Goal: Task Accomplishment & Management: Complete application form

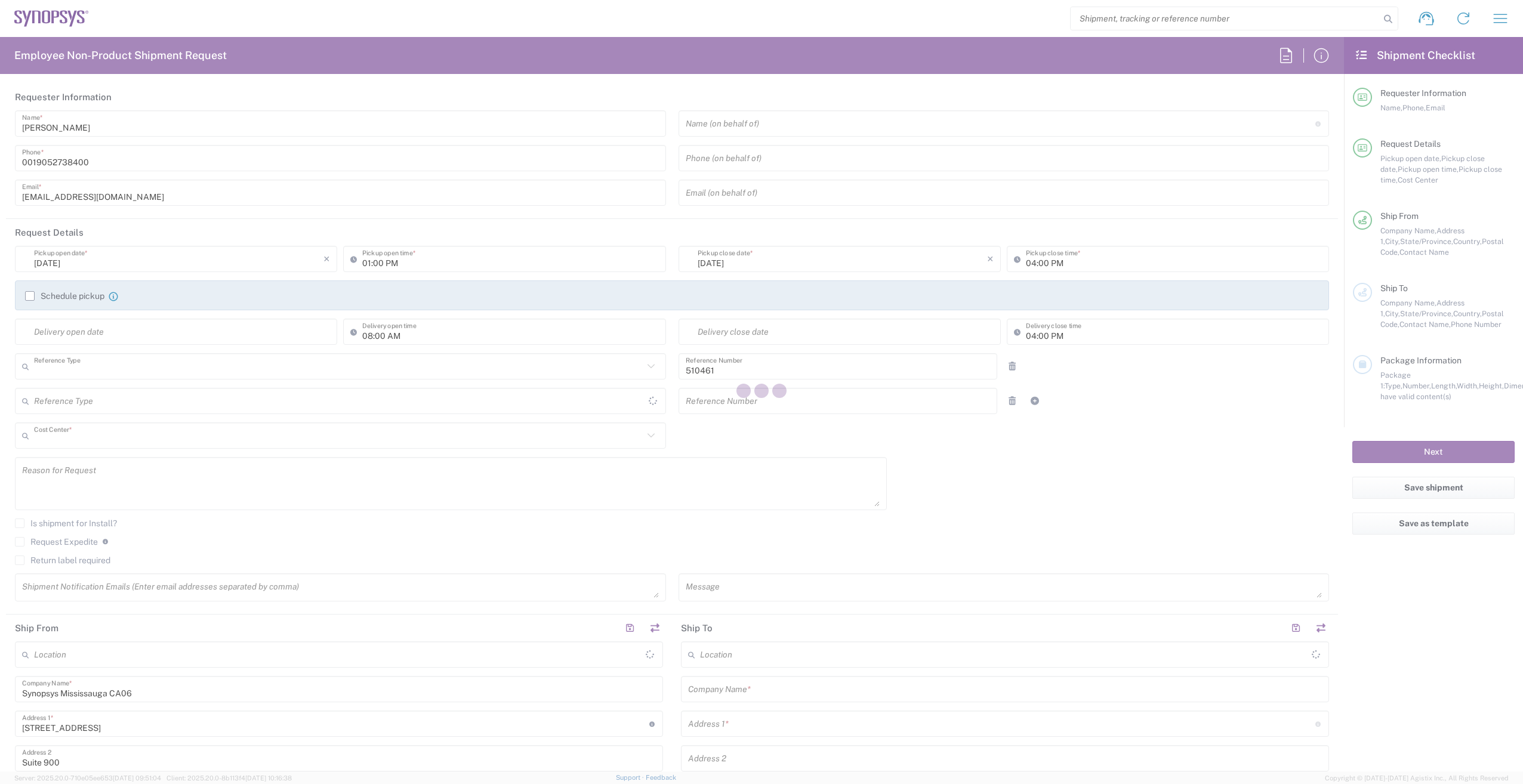
type input "Department"
type input "CA02, SG, MSIP2, R&D 510461"
type input "[GEOGRAPHIC_DATA]"
type input "Delivered at Place"
type input "[GEOGRAPHIC_DATA]"
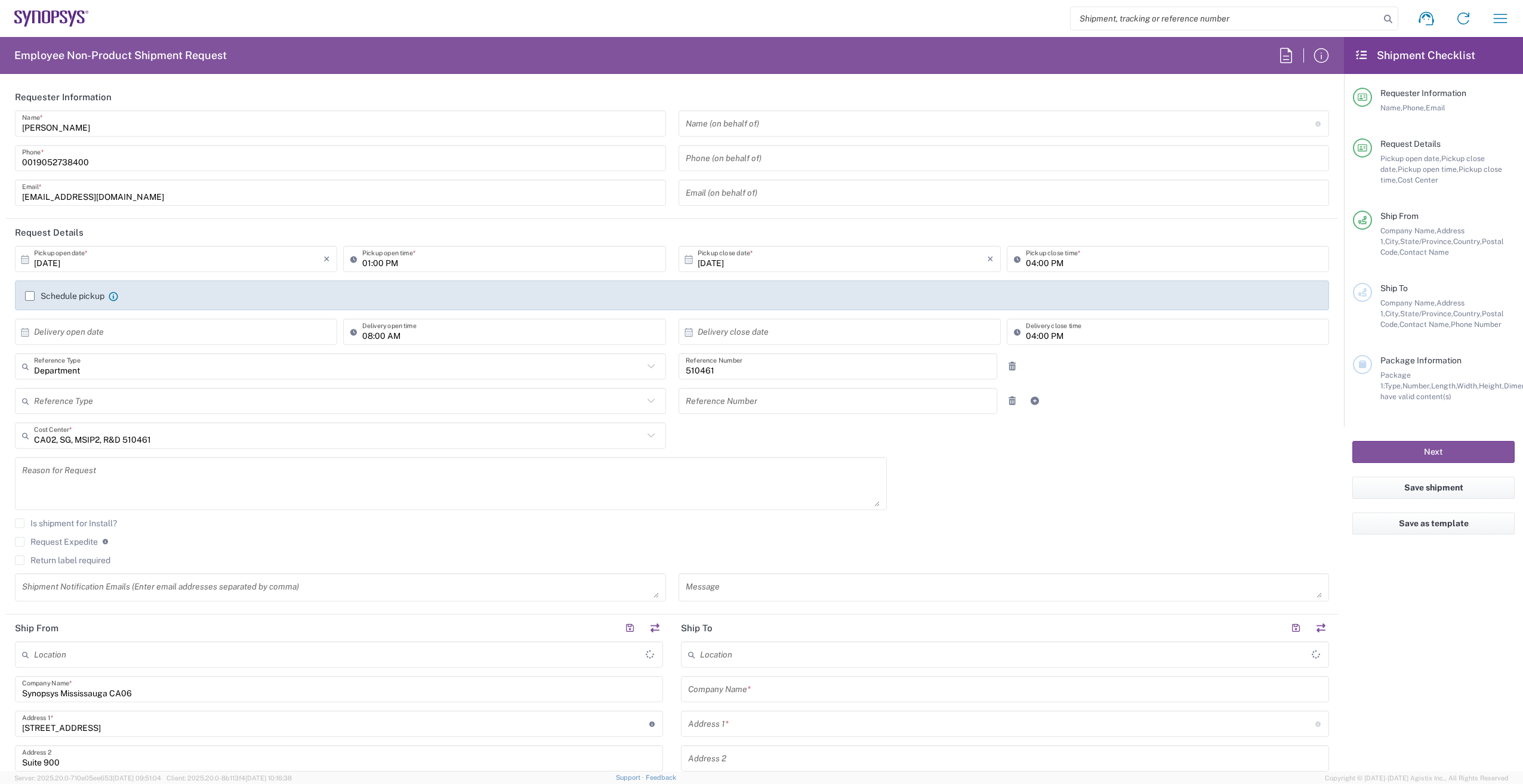
type input "[GEOGRAPHIC_DATA]"
type input "[GEOGRAPHIC_DATA] CA06"
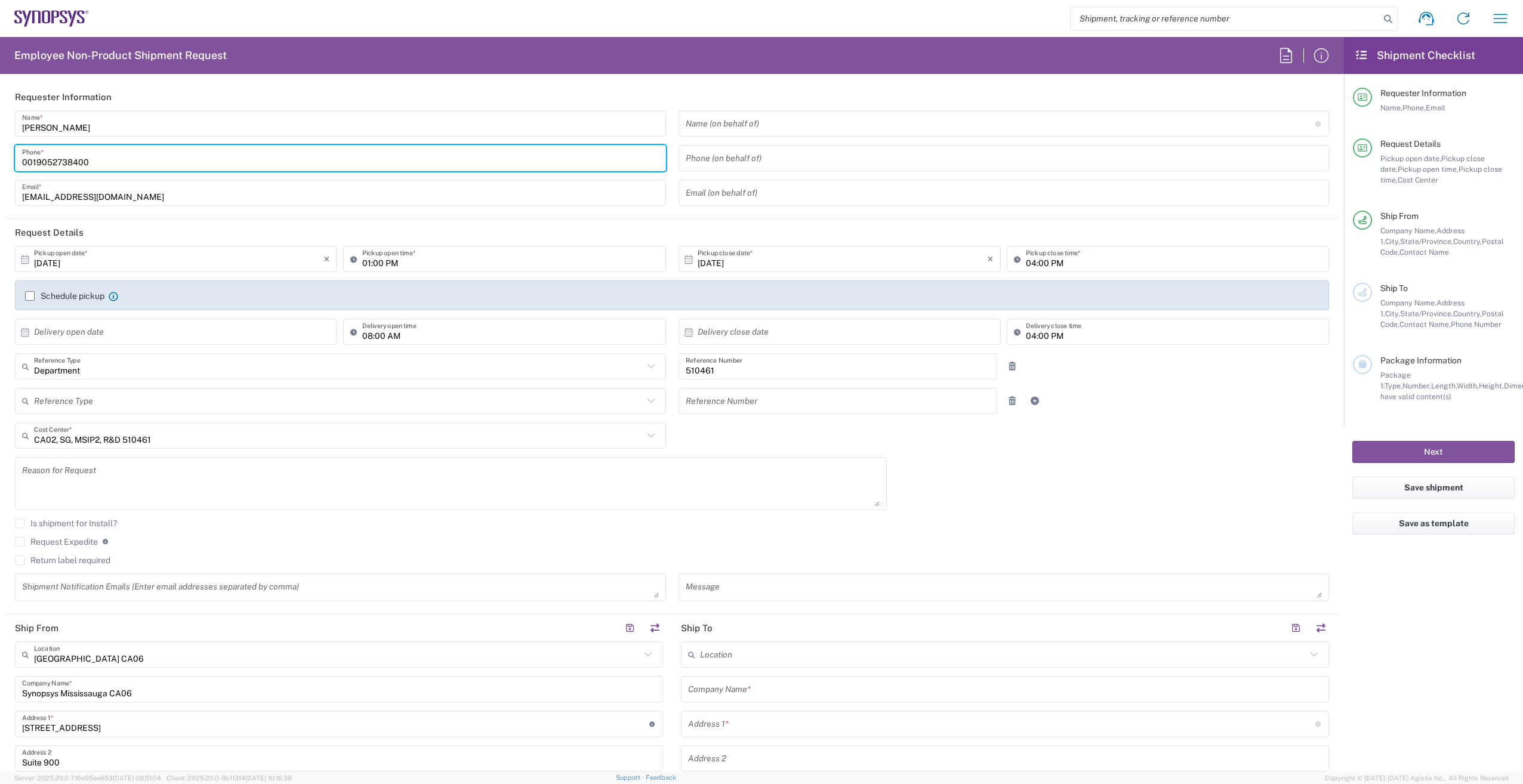
drag, startPoint x: 34, startPoint y: 160, endPoint x: -3, endPoint y: 160, distance: 37.0
click at [0, 160] on html "Shipment request Shipment tracking Employee non-product shipment request My shi…" at bounding box center [762, 392] width 1523 height 784
type input "9052738400"
click at [365, 254] on input "01:00 PM" at bounding box center [510, 259] width 296 height 21
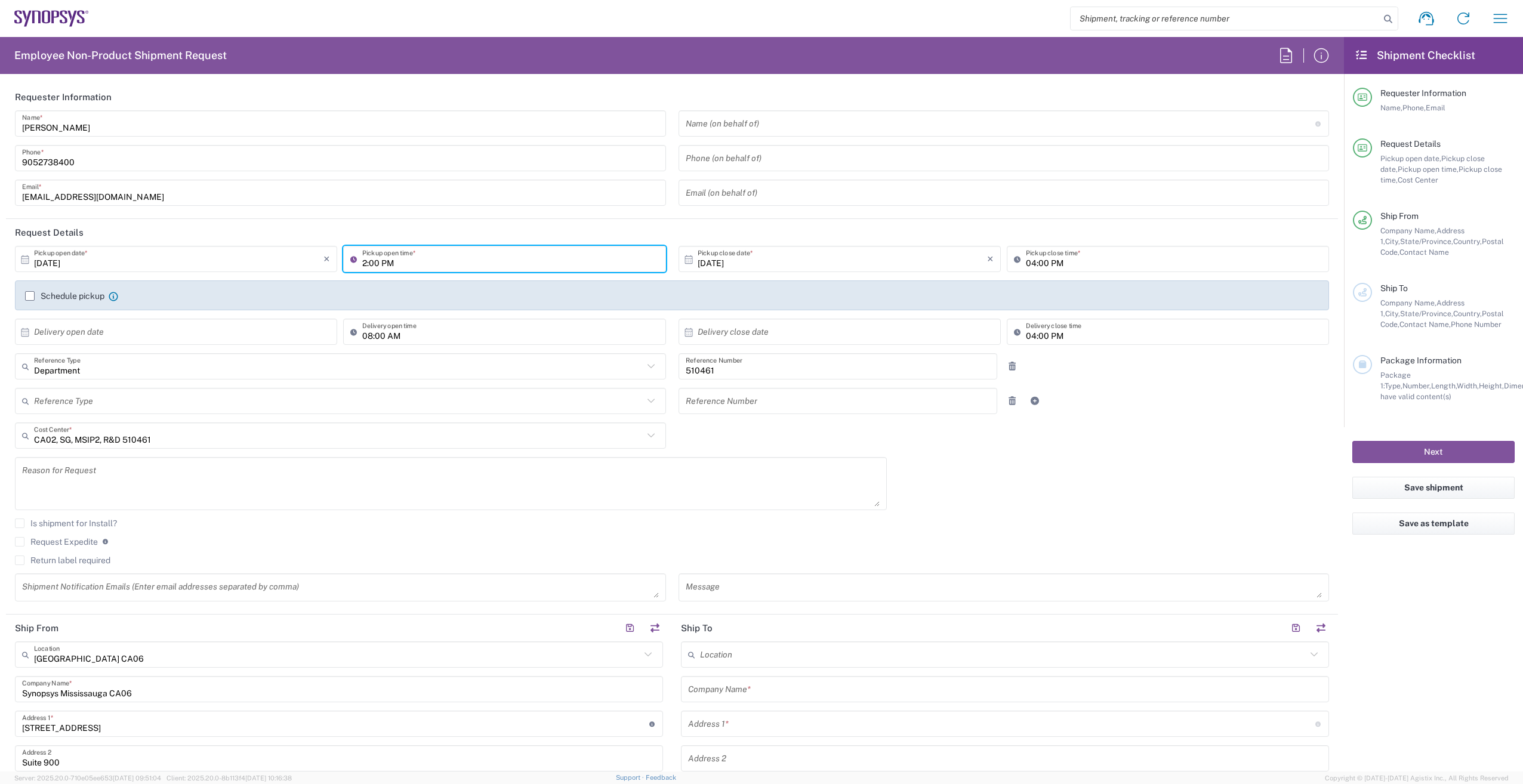
type input "02:00 PM"
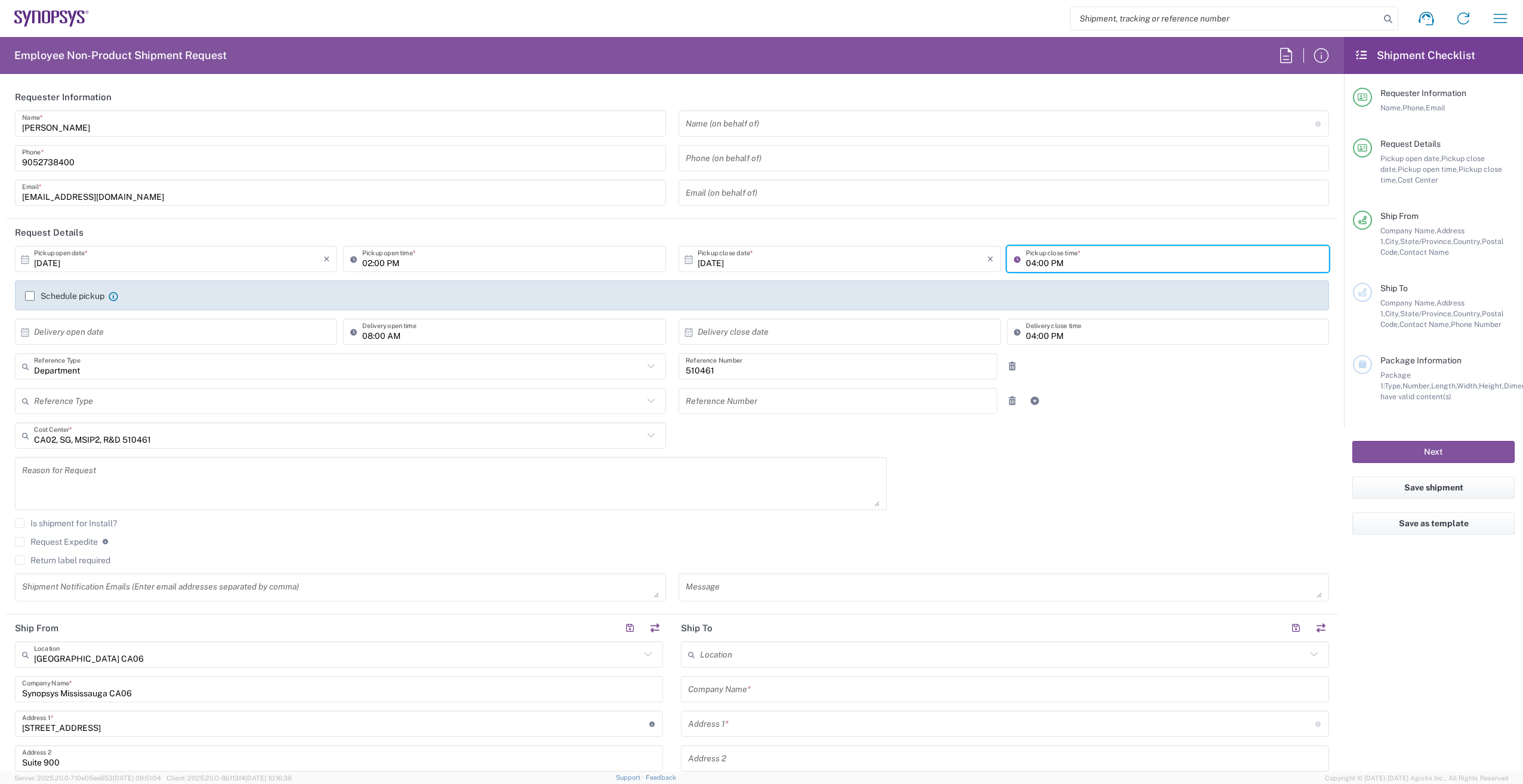
click at [1026, 262] on input "04:00 PM" at bounding box center [1173, 259] width 296 height 21
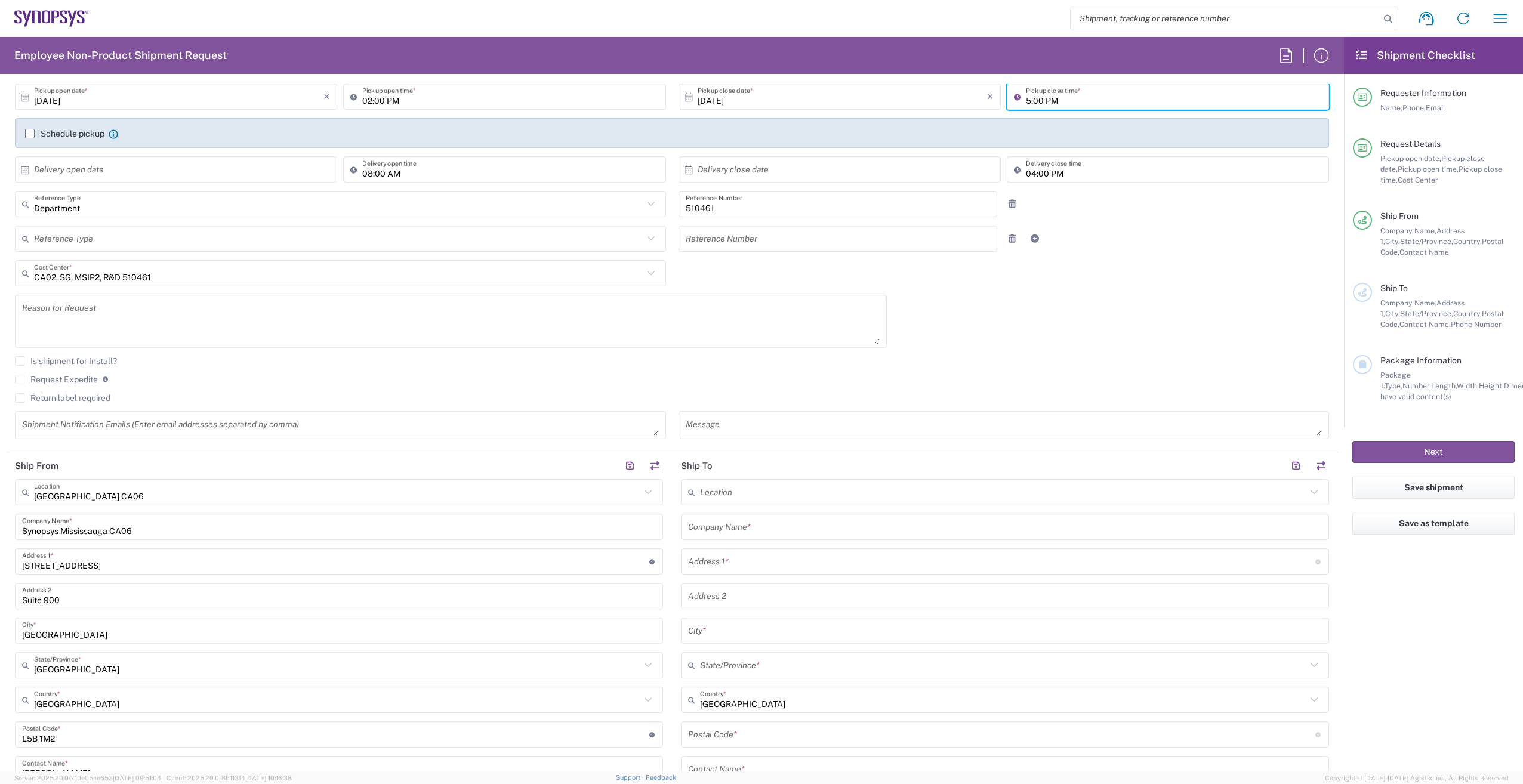
scroll to position [179, 0]
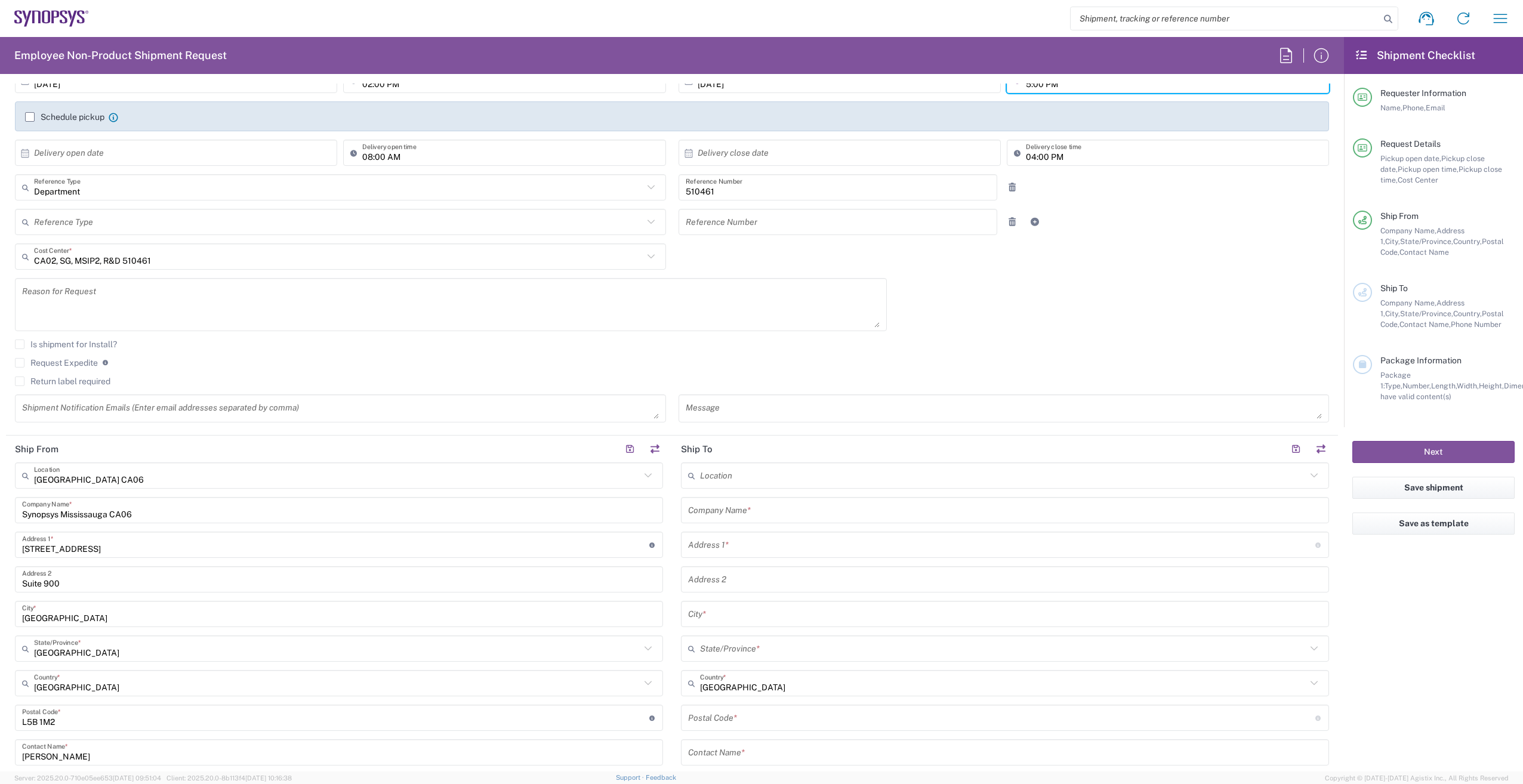
type input "05:00 PM"
click at [31, 120] on label "Schedule pickup" at bounding box center [65, 117] width 80 height 10
click at [30, 117] on input "Schedule pickup" at bounding box center [30, 117] width 0 height 0
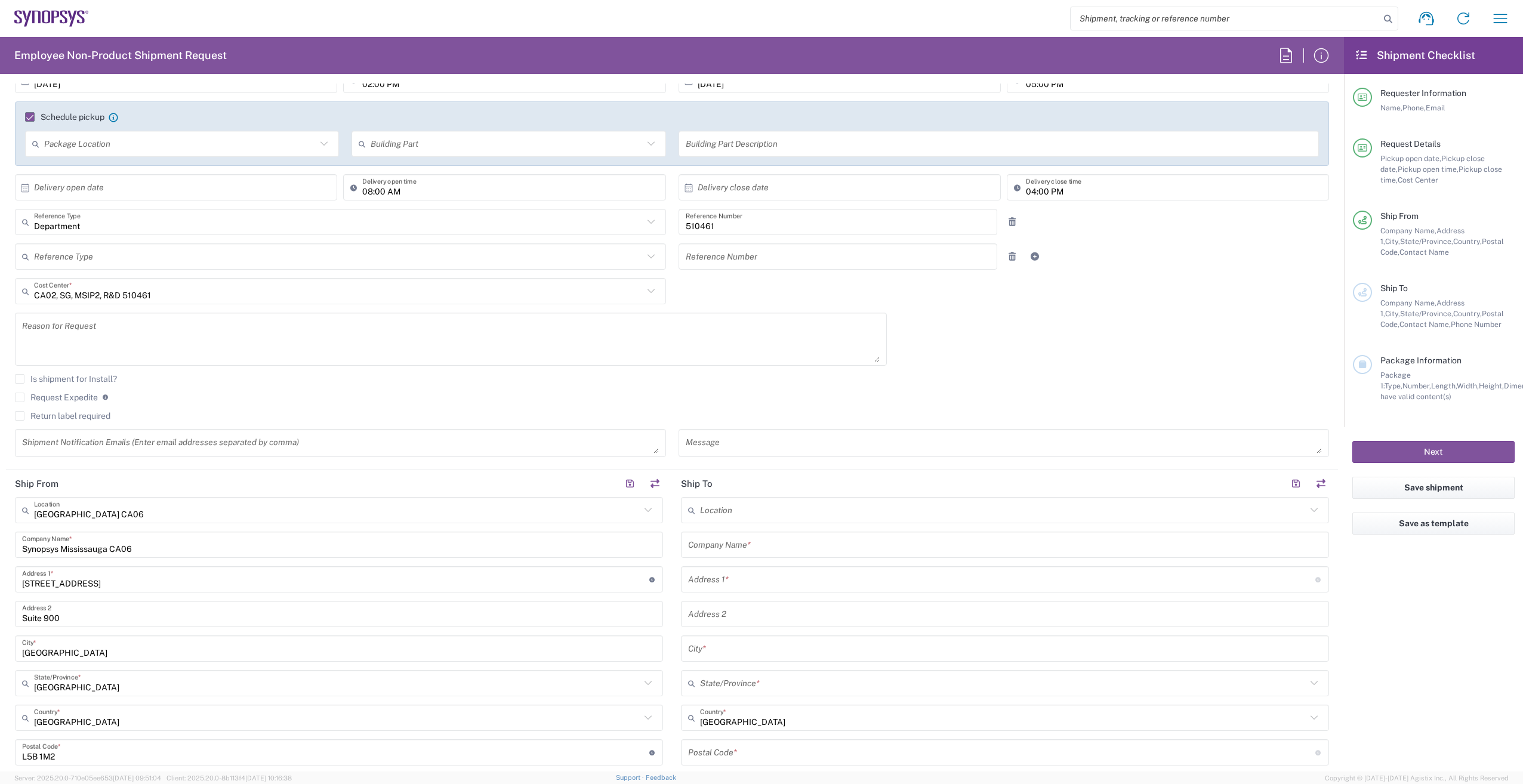
drag, startPoint x: 106, startPoint y: 323, endPoint x: 291, endPoint y: 321, distance: 185.0
click at [109, 322] on textarea at bounding box center [450, 339] width 857 height 46
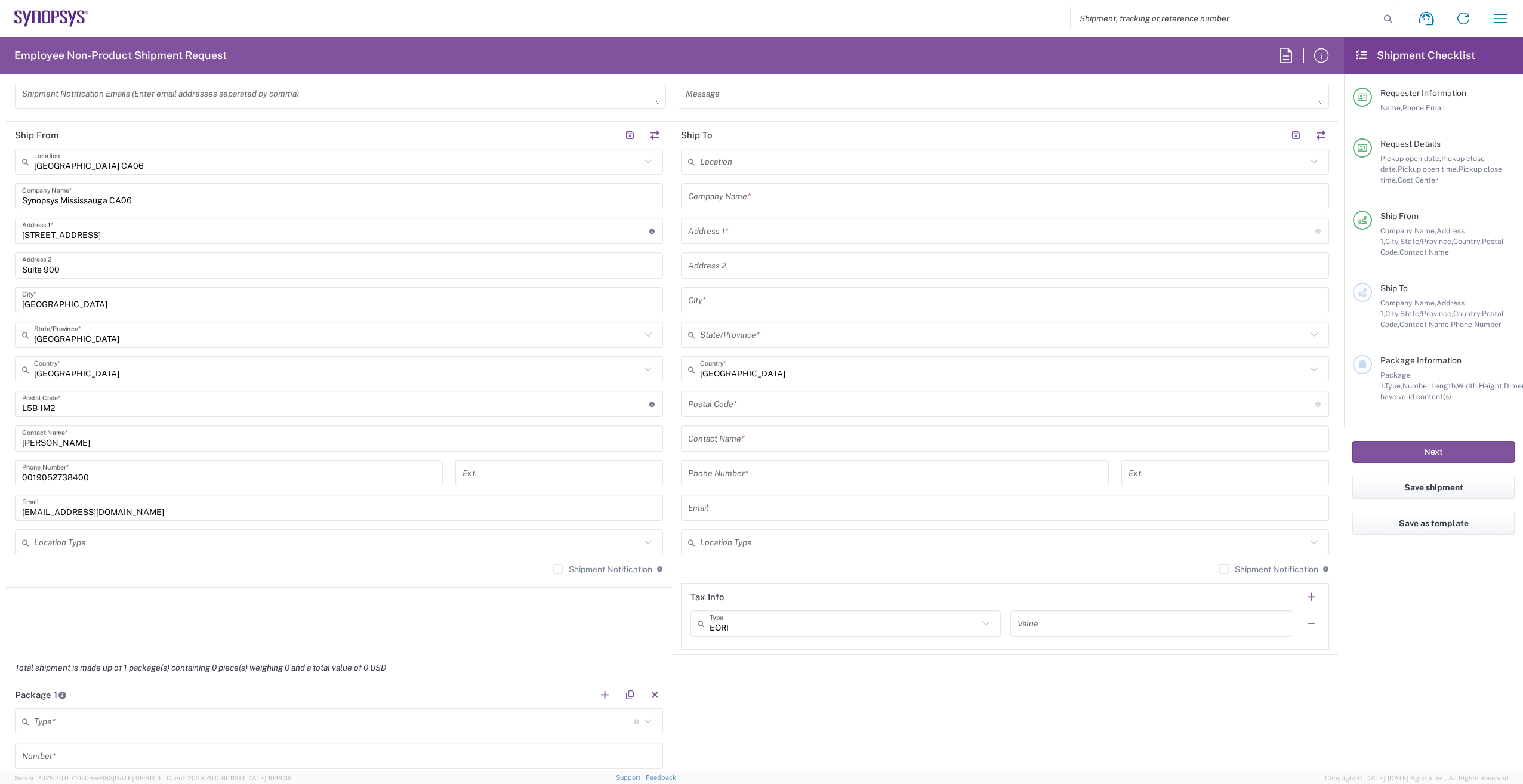
scroll to position [537, 0]
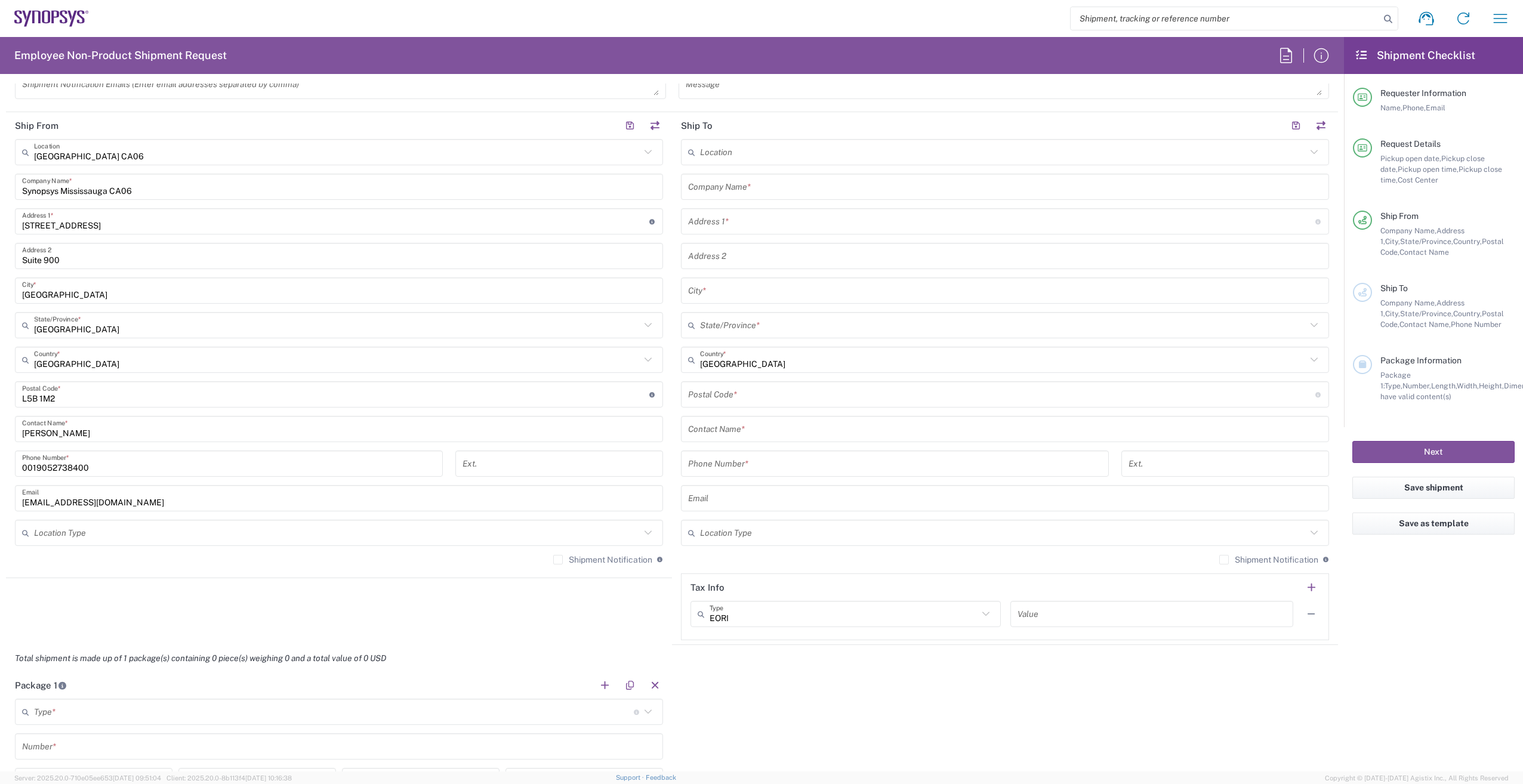
type textarea "Intercompany transfer on behalf of [PERSON_NAME]"
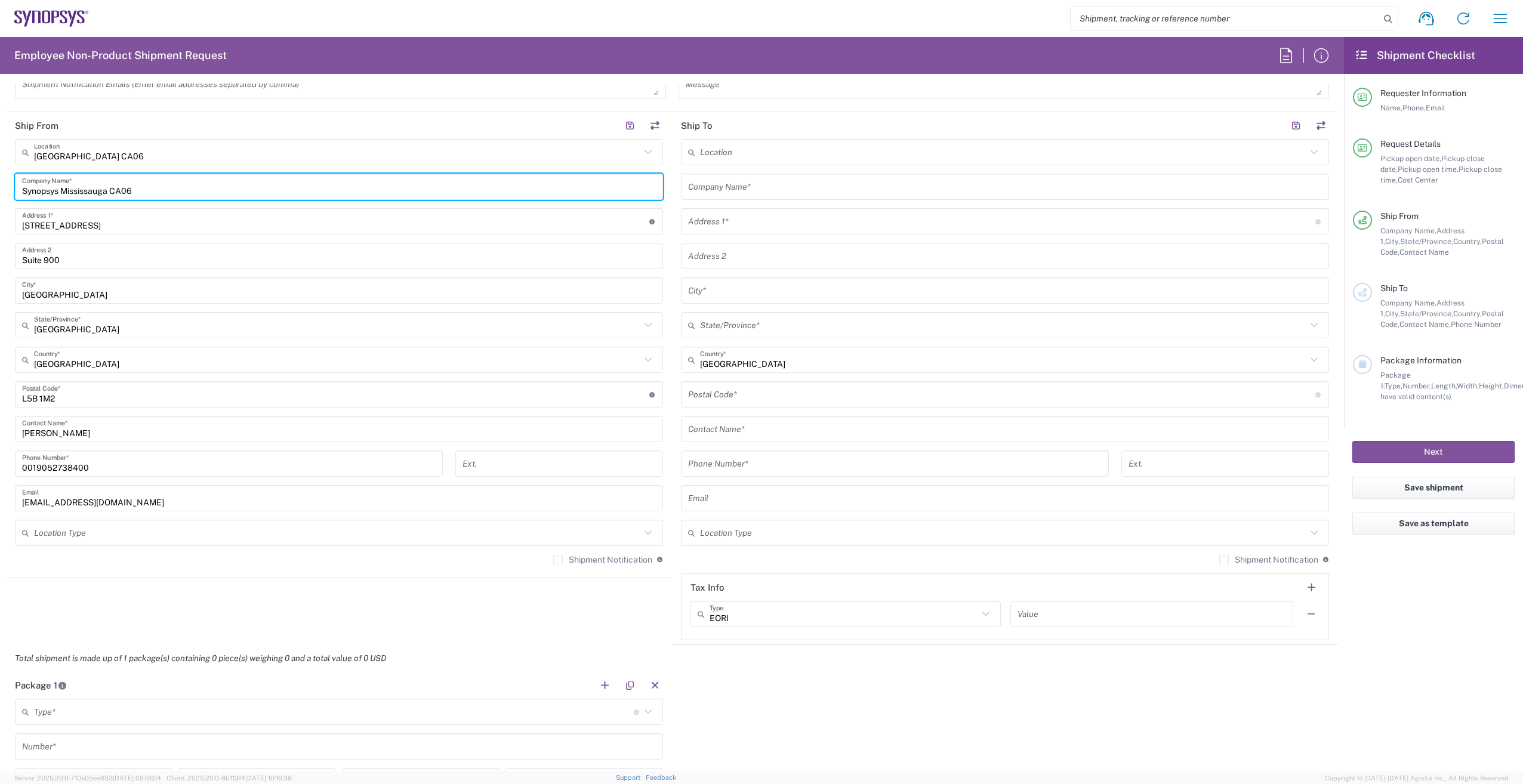
drag, startPoint x: 155, startPoint y: 191, endPoint x: 62, endPoint y: 197, distance: 93.2
click at [62, 197] on div "Synopsys Mississauga CA06 Company Name *" at bounding box center [339, 186] width 648 height 26
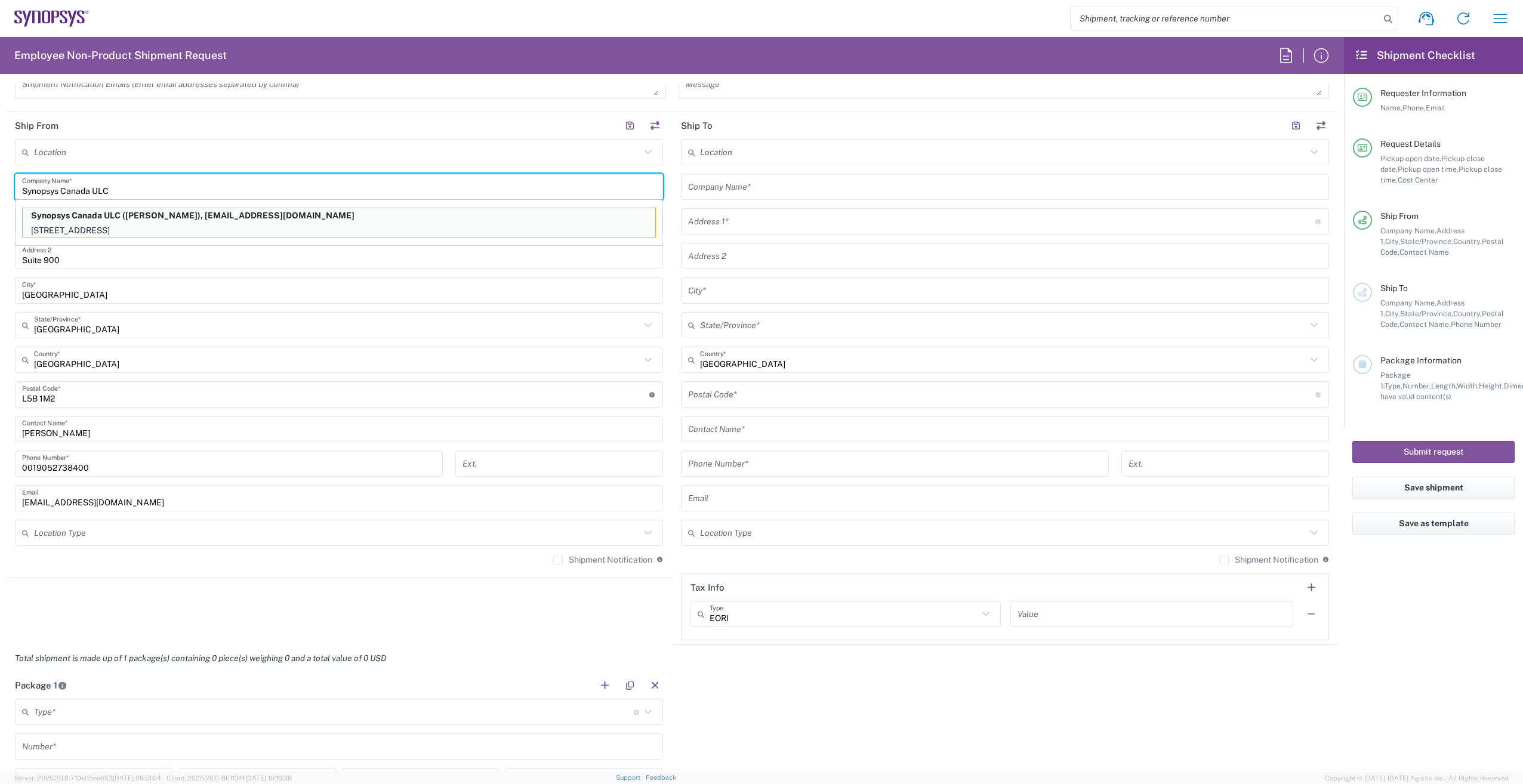
type input "Synopsys Canada ULC"
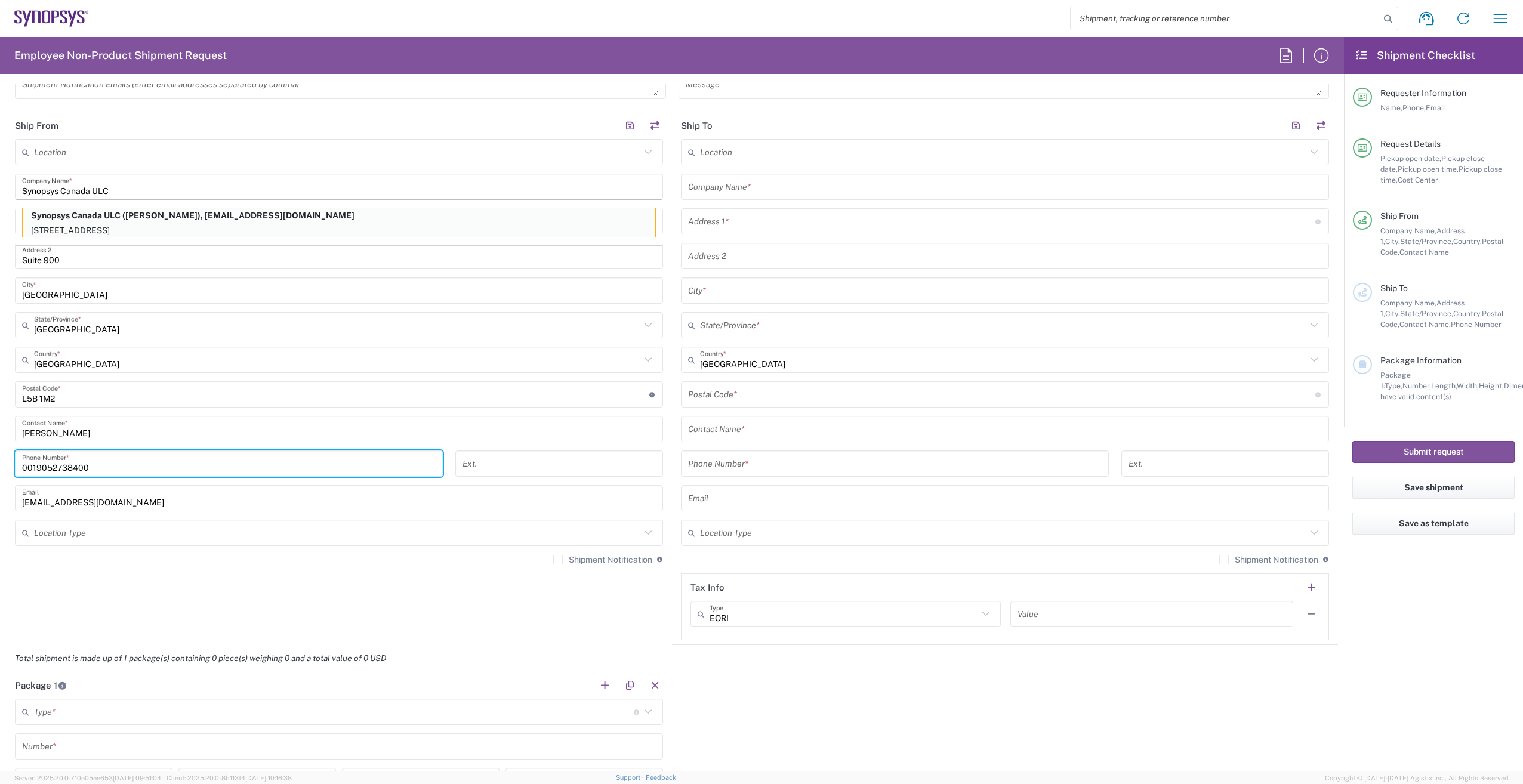
drag, startPoint x: 36, startPoint y: 464, endPoint x: 121, endPoint y: 507, distance: 95.3
click at [0, 472] on html "Shipment request Shipment tracking Employee non-product shipment request My shi…" at bounding box center [762, 392] width 1523 height 784
type input "9052738400"
click at [553, 559] on label "Shipment Notification" at bounding box center [602, 559] width 99 height 10
click at [558, 559] on input "Shipment Notification" at bounding box center [558, 559] width 0 height 0
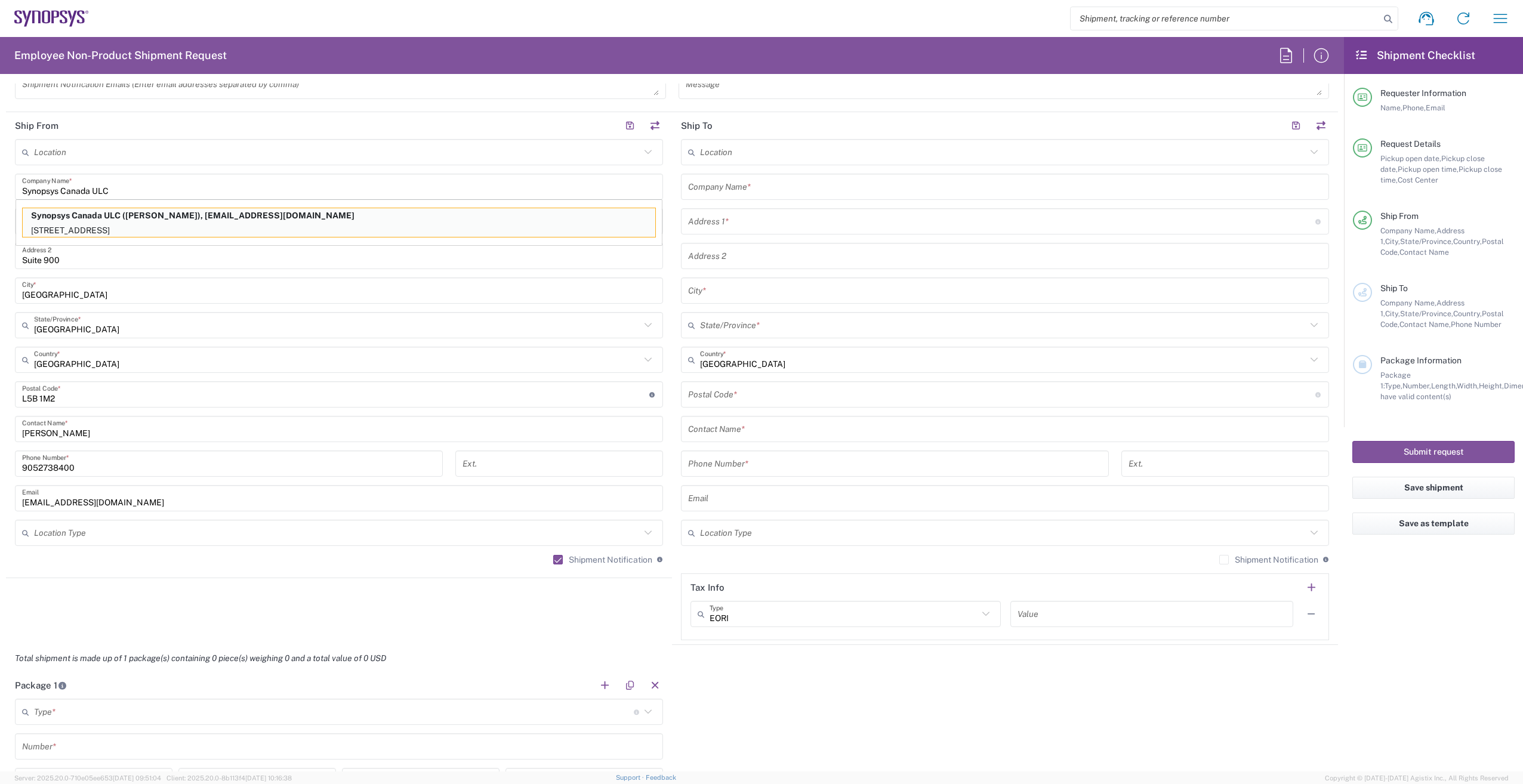
drag, startPoint x: 788, startPoint y: 183, endPoint x: 771, endPoint y: 183, distance: 17.0
click at [788, 183] on input "text" at bounding box center [1005, 186] width 634 height 21
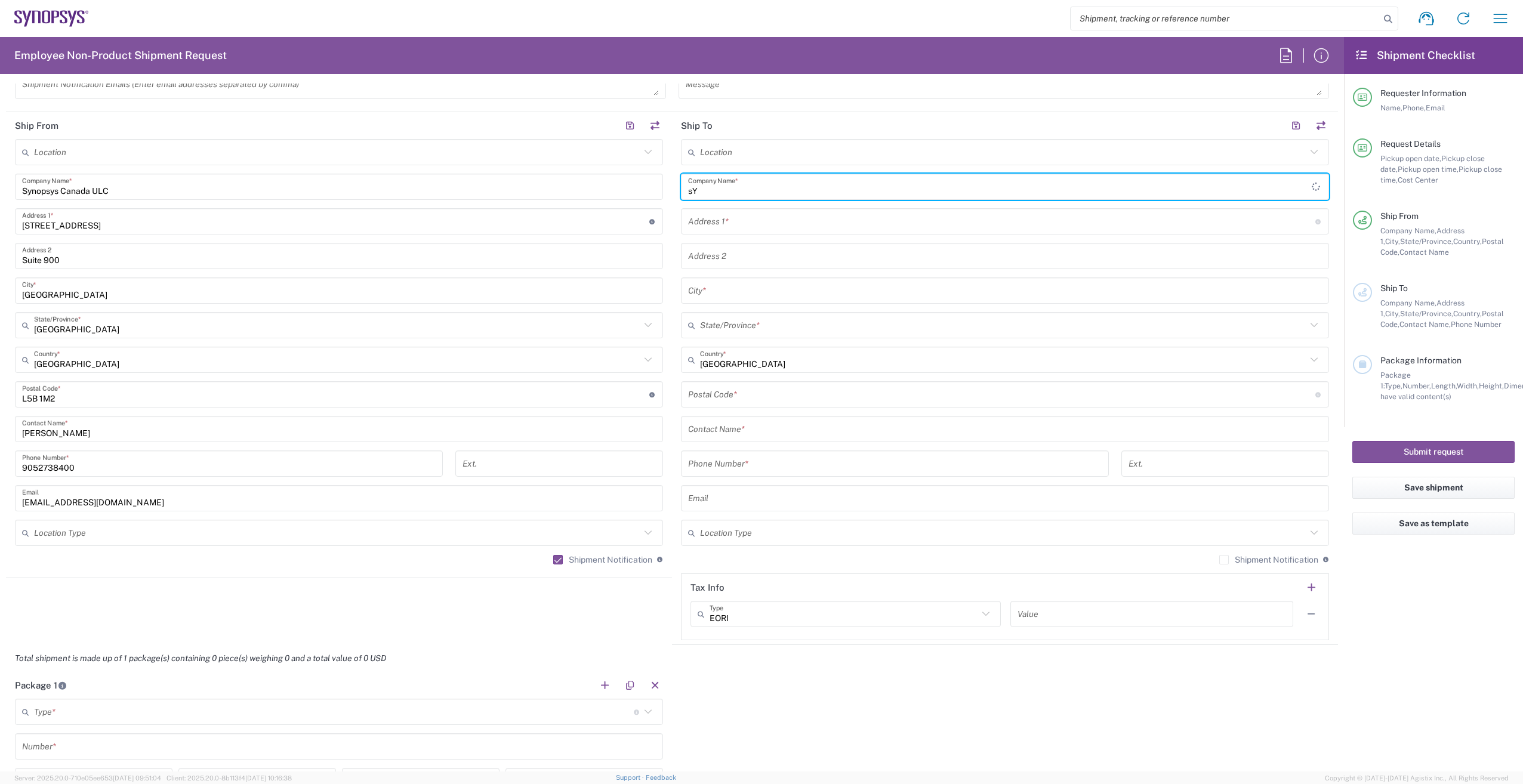
type input "s"
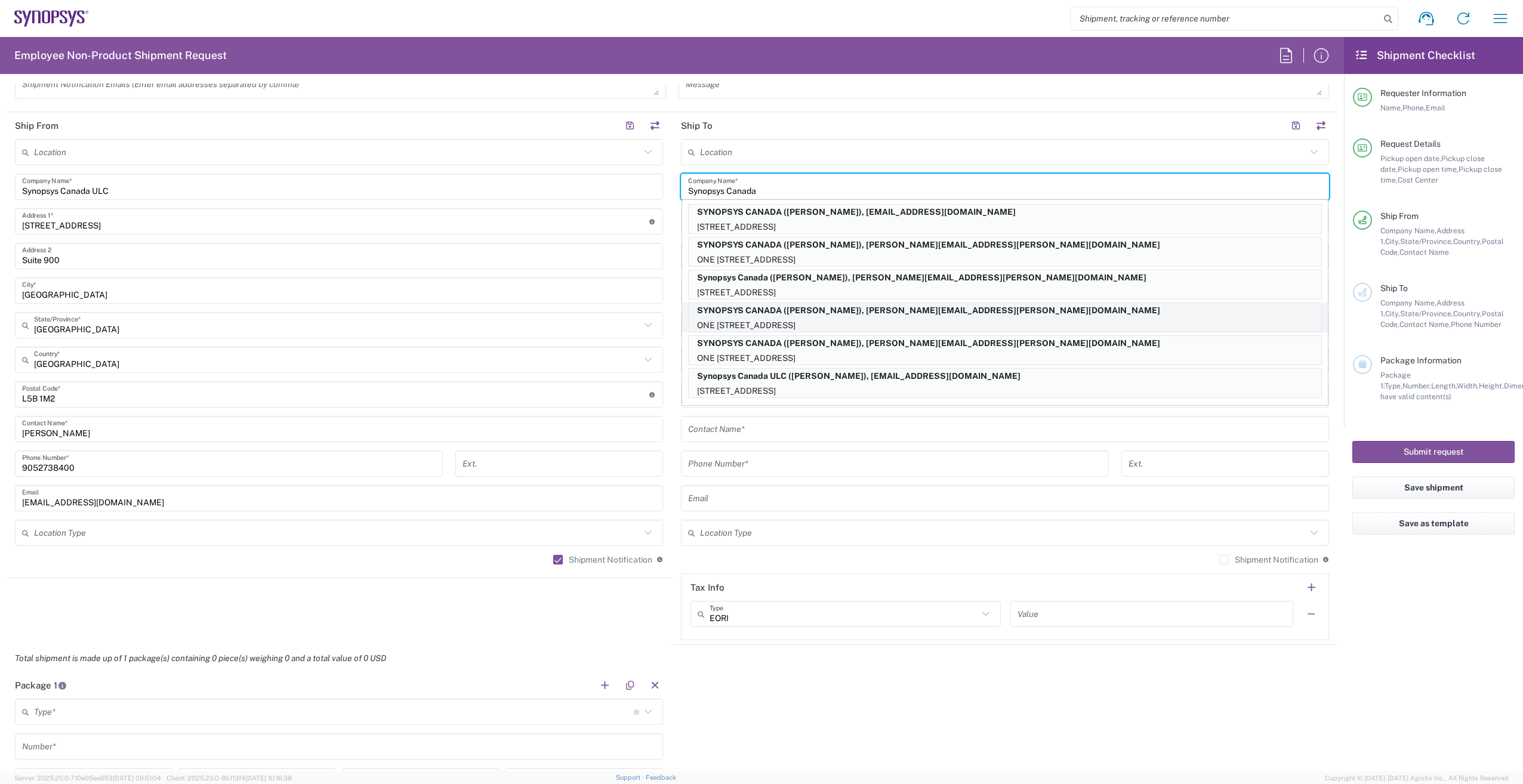
scroll to position [70, 0]
type input "Synopsys Canada"
click at [1423, 619] on agx-form-checklist "Shipment Checklist Requester Information Name, Phone, Email Request Details Pic…" at bounding box center [1433, 404] width 179 height 734
click at [1346, 573] on agx-form-checklist "Shipment Checklist Requester Information Name, Phone, Email Request Details Pic…" at bounding box center [1433, 404] width 179 height 734
click at [1145, 190] on input "Synopsys Canada" at bounding box center [1005, 186] width 634 height 21
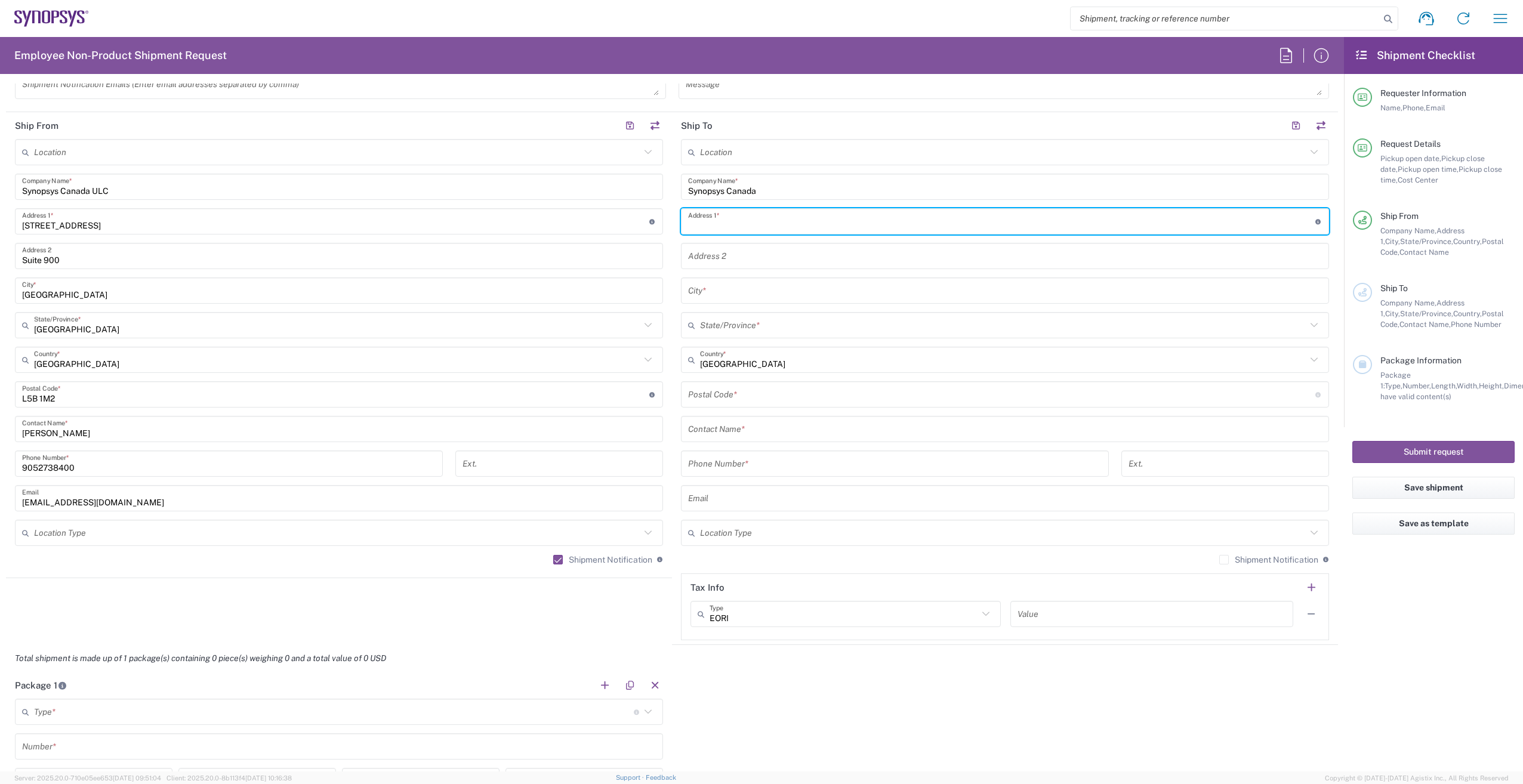
click at [796, 218] on input "text" at bounding box center [1001, 221] width 627 height 21
type input "[STREET_ADDRESS][PERSON_NAME]"
type input "[EMAIL_ADDRESS][DOMAIN_NAME]"
type input "Suite 260"
type input "[GEOGRAPHIC_DATA]"
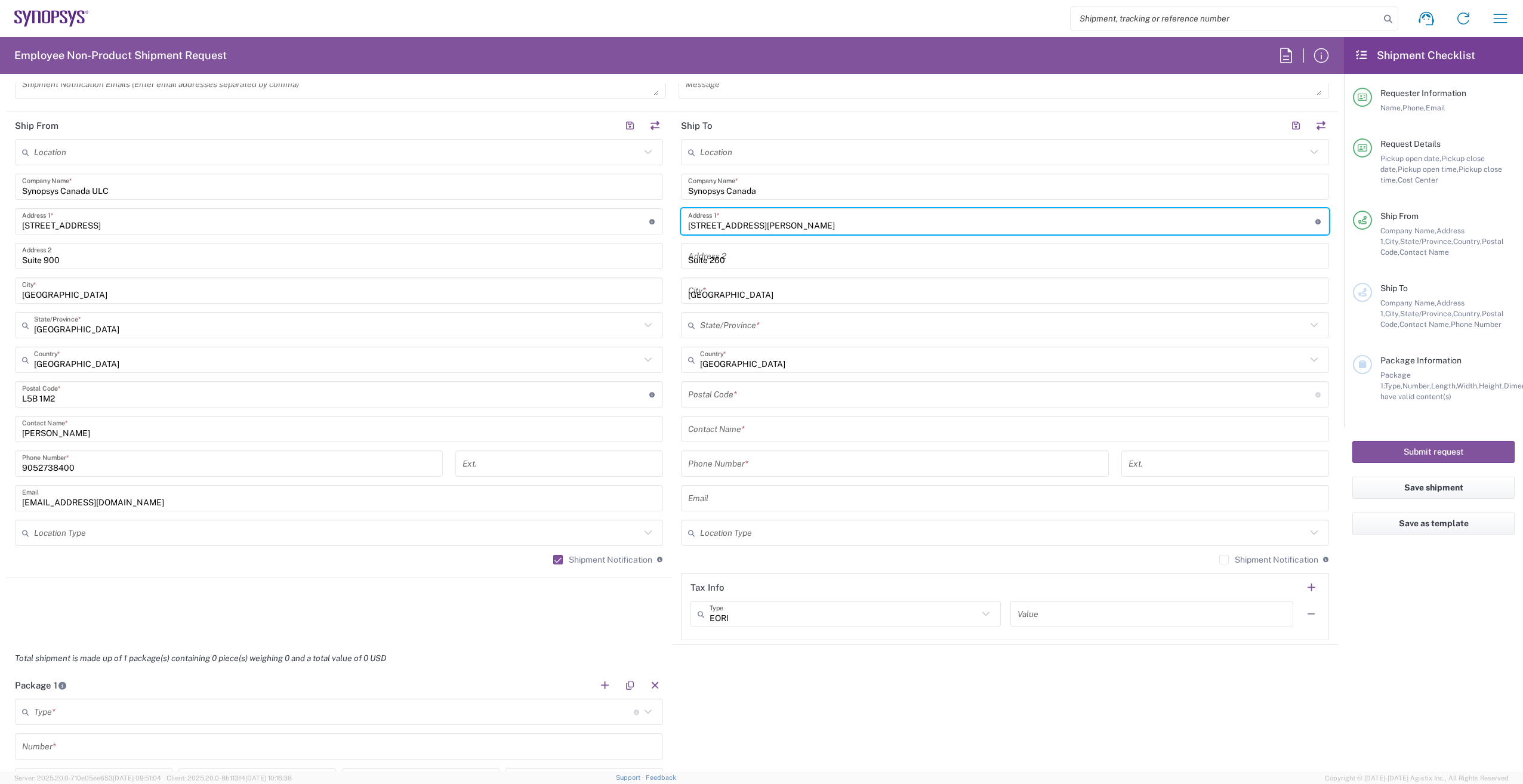
type input "[GEOGRAPHIC_DATA]"
type input "K2K3G3"
type input "6133832000"
type input "[EMAIL_ADDRESS][DOMAIN_NAME]"
type input "[PERSON_NAME]"
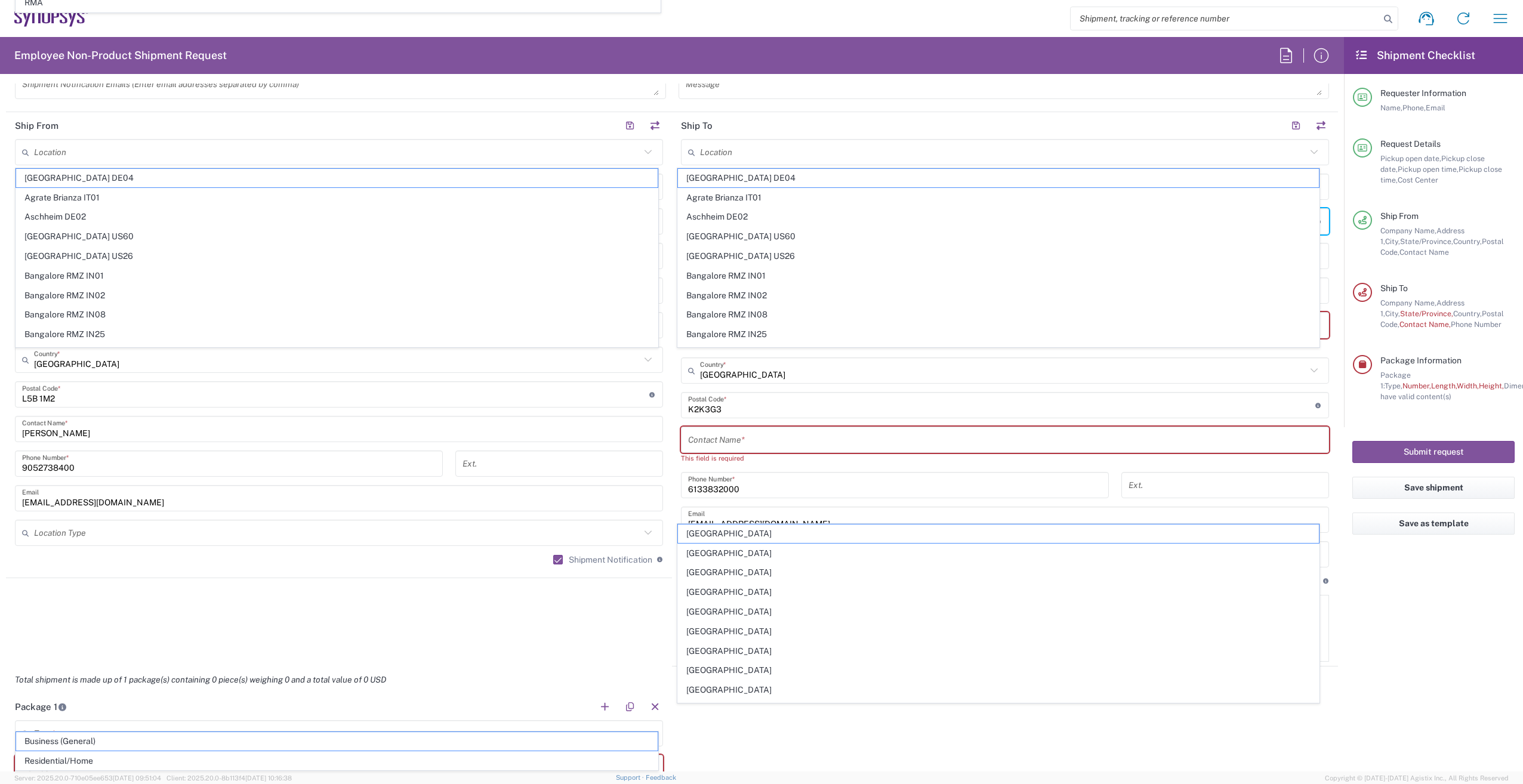
scroll to position [760, 0]
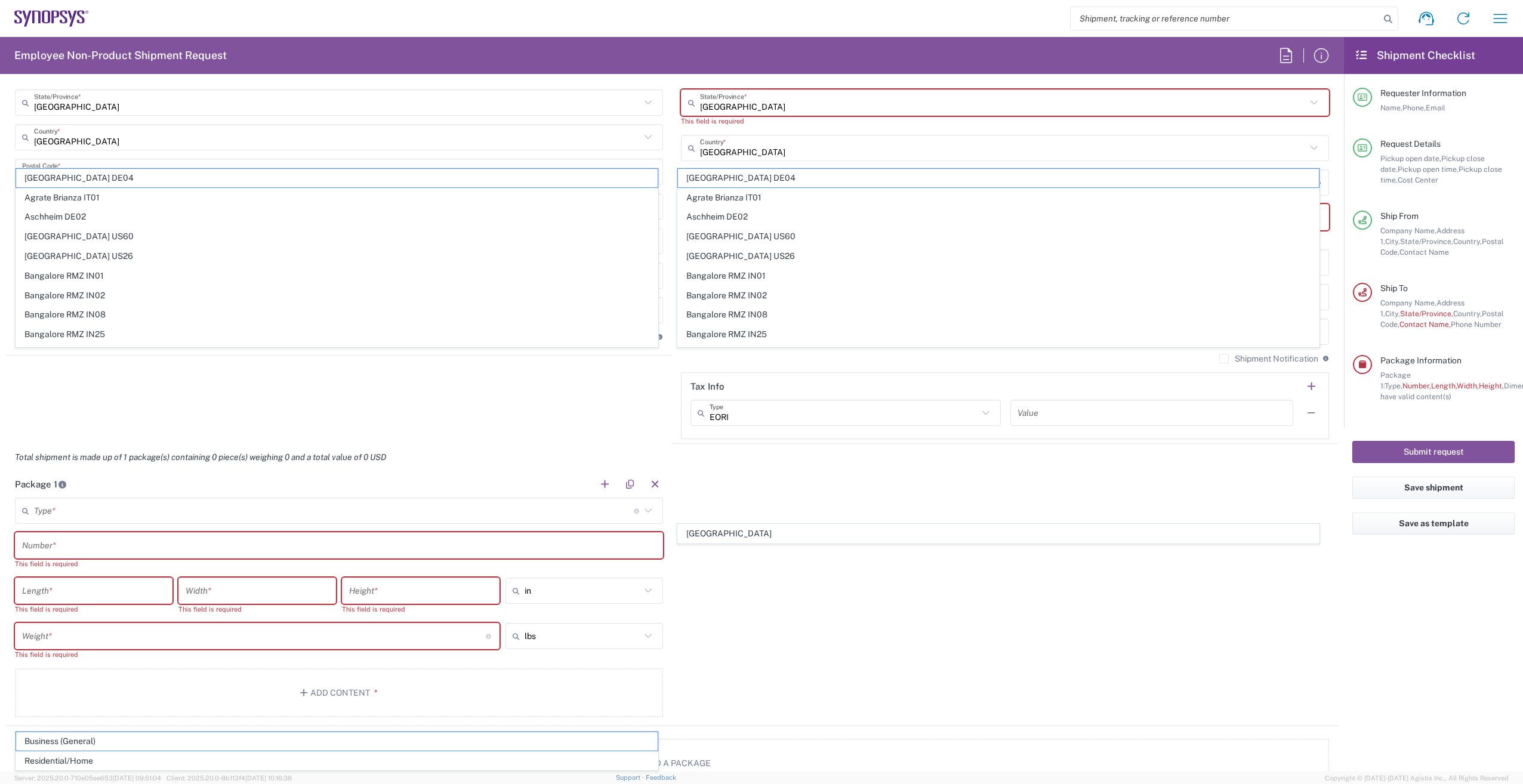
drag, startPoint x: 1397, startPoint y: 607, endPoint x: 1072, endPoint y: 275, distance: 464.6
click at [1397, 607] on agx-form-checklist "Shipment Checklist Requester Information Name, Phone, Email Request Details Pic…" at bounding box center [1433, 404] width 179 height 734
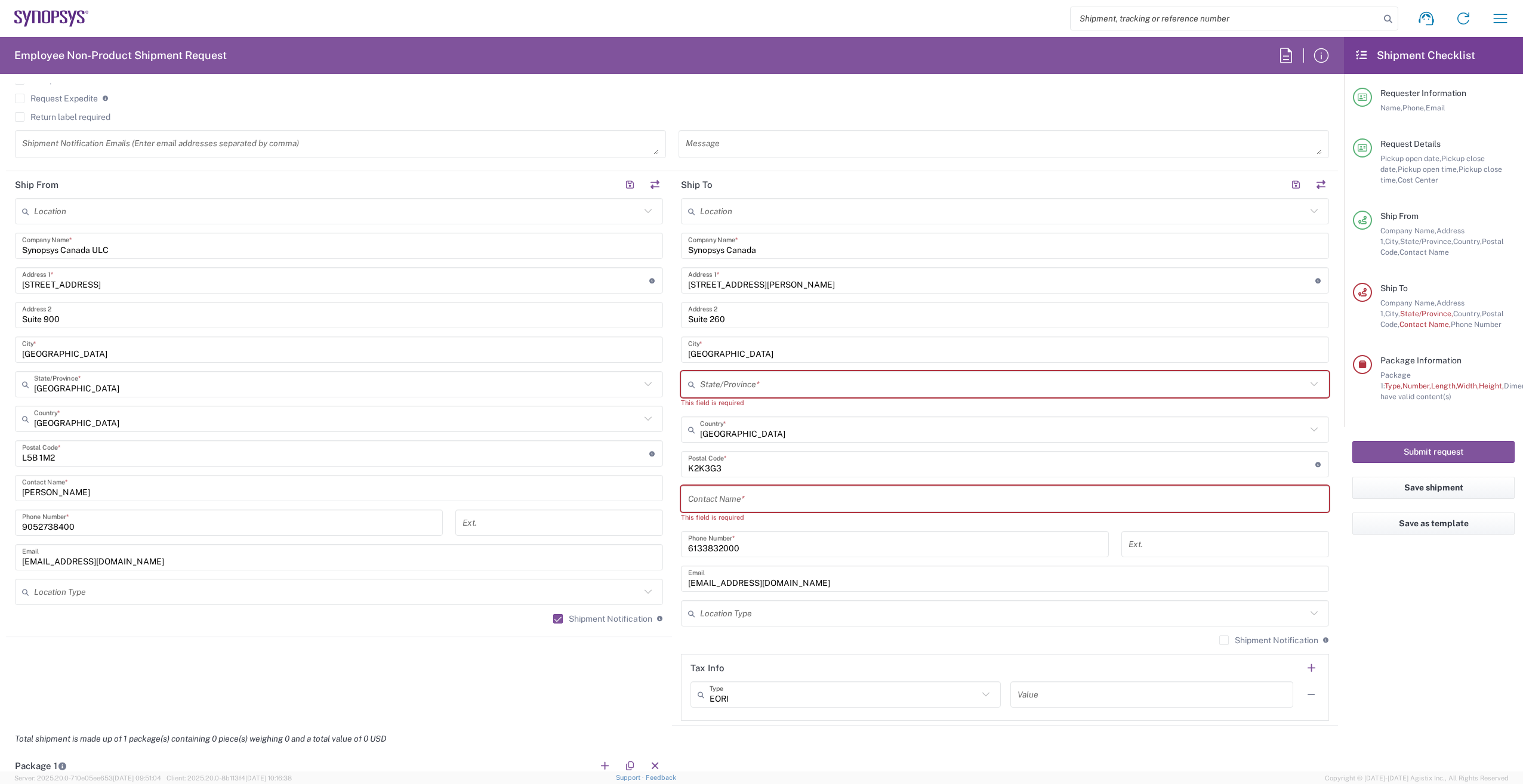
scroll to position [462, 0]
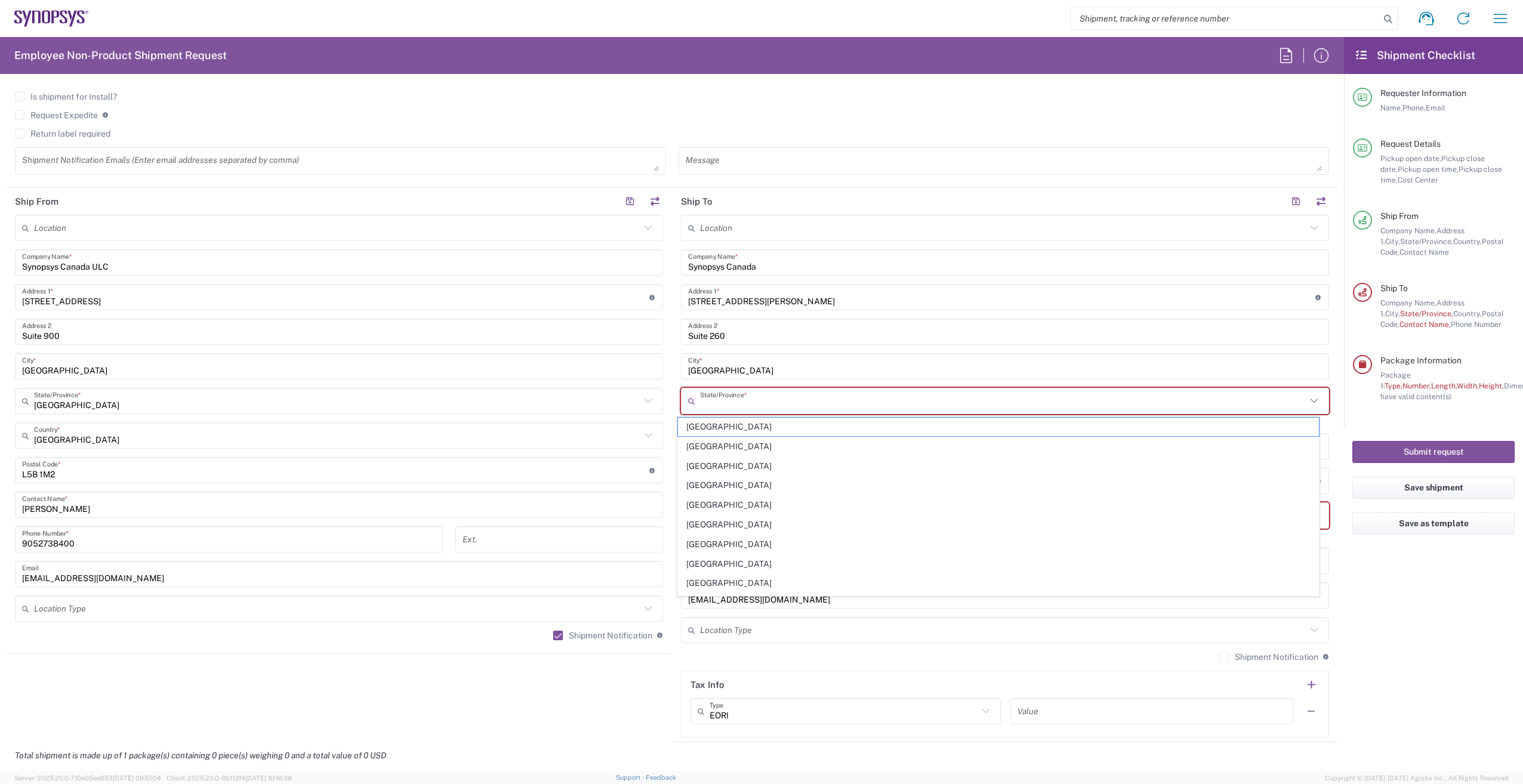
click at [899, 406] on input "text" at bounding box center [1003, 401] width 607 height 21
drag, startPoint x: 1415, startPoint y: 600, endPoint x: 1393, endPoint y: 563, distance: 43.0
click at [1415, 600] on agx-form-checklist "Shipment Checklist Requester Information Name, Phone, Email Request Details Pic…" at bounding box center [1433, 404] width 179 height 734
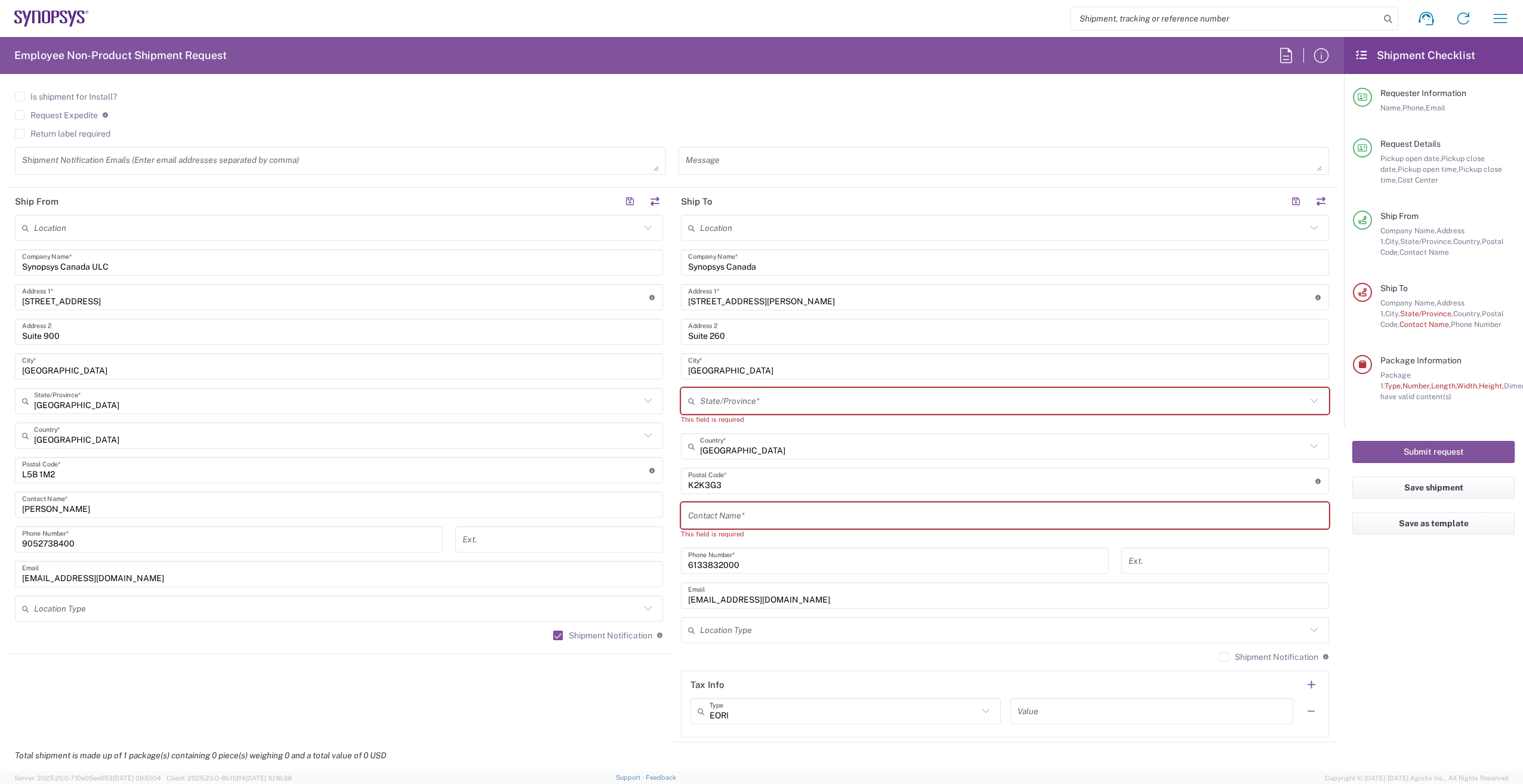
click at [1314, 396] on div "State/Province *" at bounding box center [1005, 400] width 648 height 26
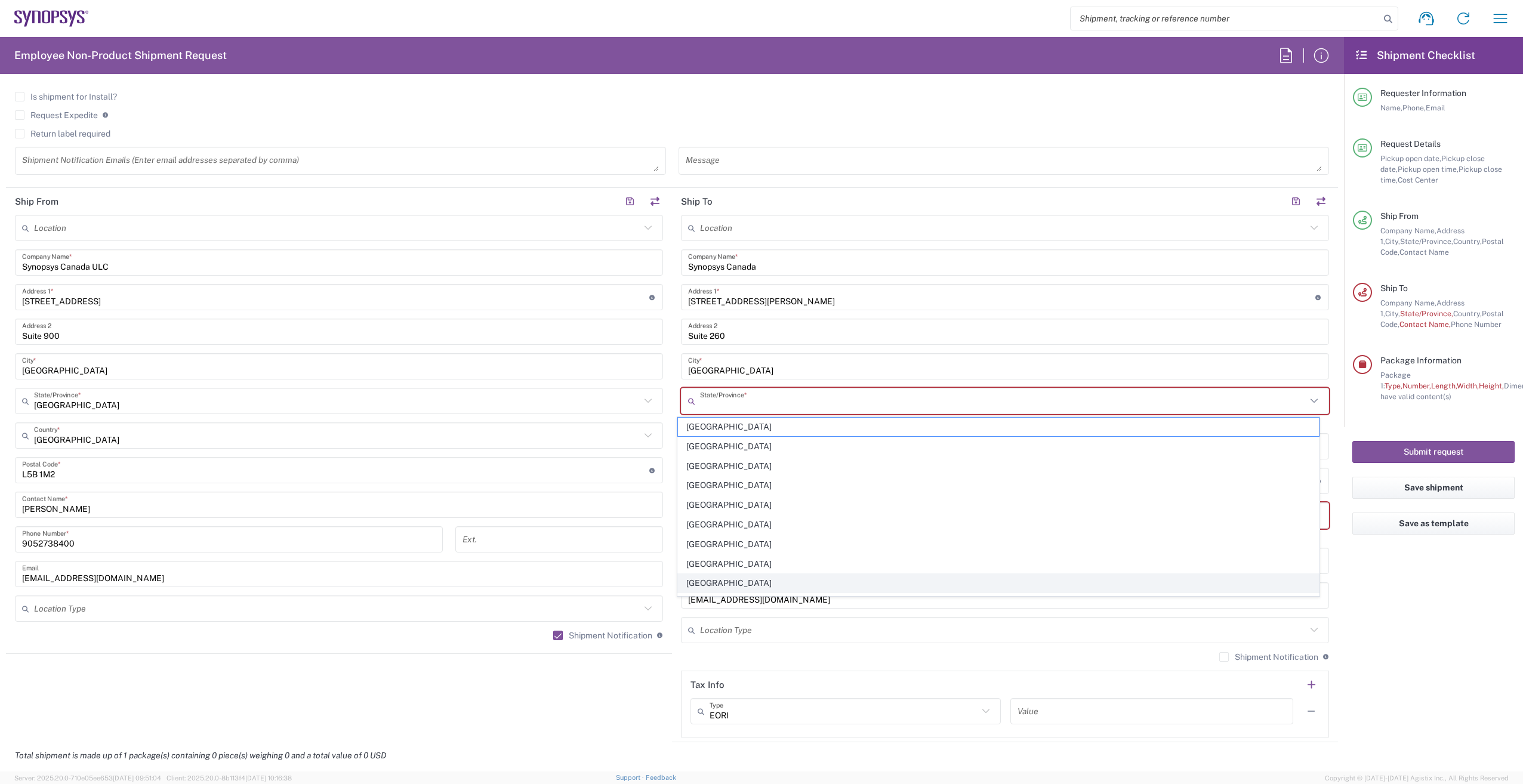
click at [703, 586] on span "[GEOGRAPHIC_DATA]" at bounding box center [999, 583] width 642 height 18
type input "[GEOGRAPHIC_DATA]"
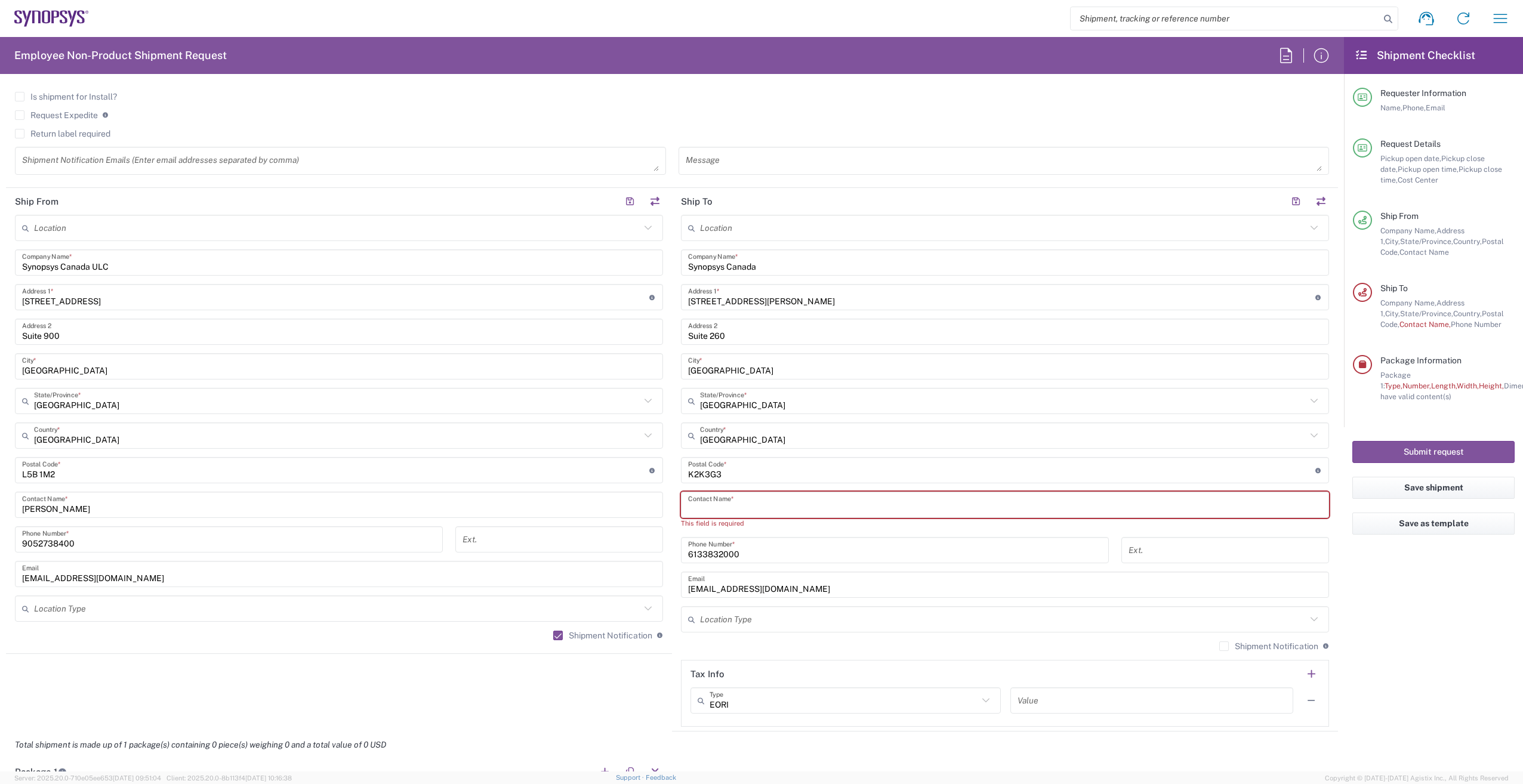
click at [788, 496] on input "text" at bounding box center [1005, 504] width 634 height 21
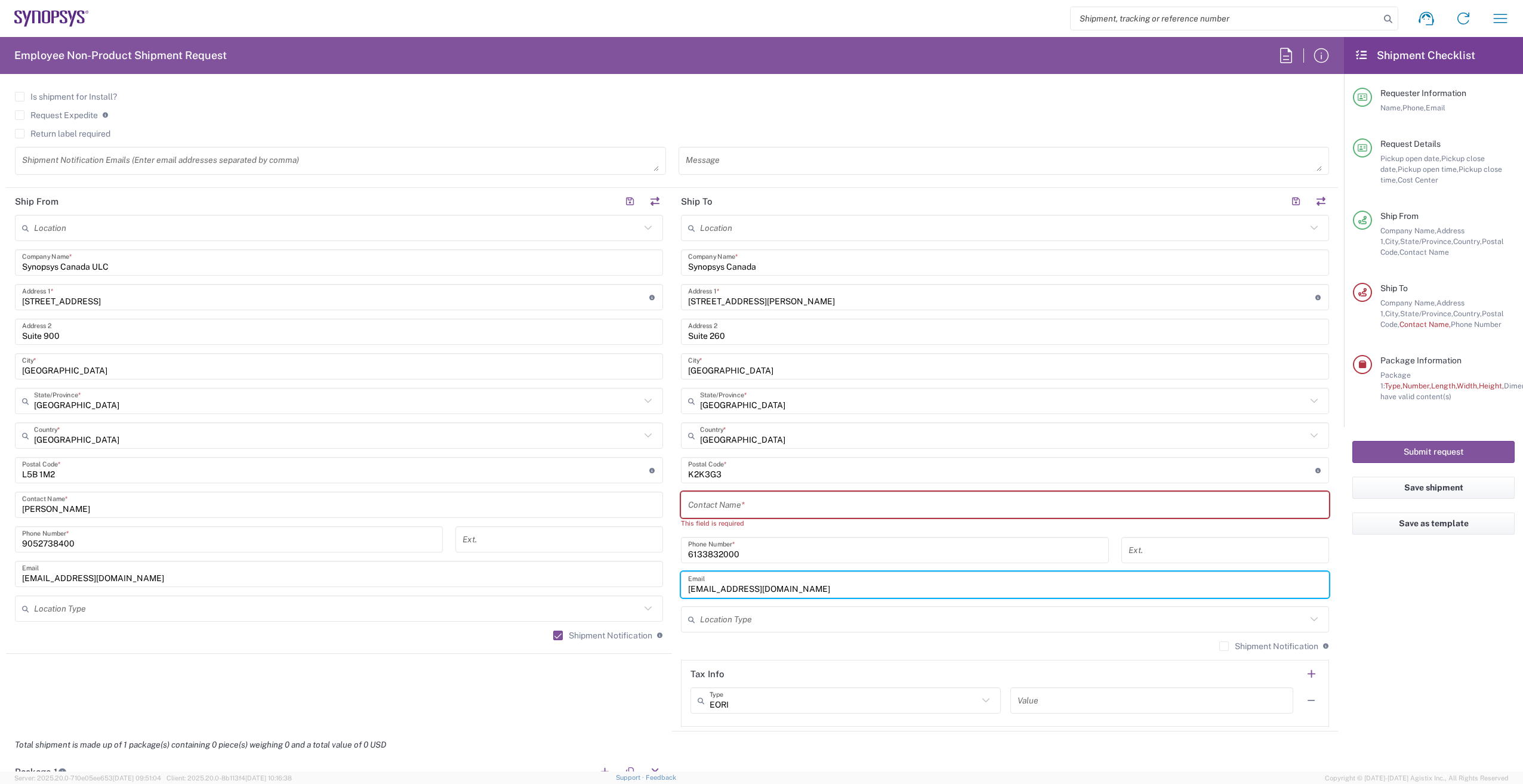
drag, startPoint x: 798, startPoint y: 582, endPoint x: 584, endPoint y: 584, distance: 214.0
click at [584, 584] on div "Ship From Location [GEOGRAPHIC_DATA] DE04 Agrate Brianza IT01 [GEOGRAPHIC_DATA]…" at bounding box center [672, 460] width 1332 height 543
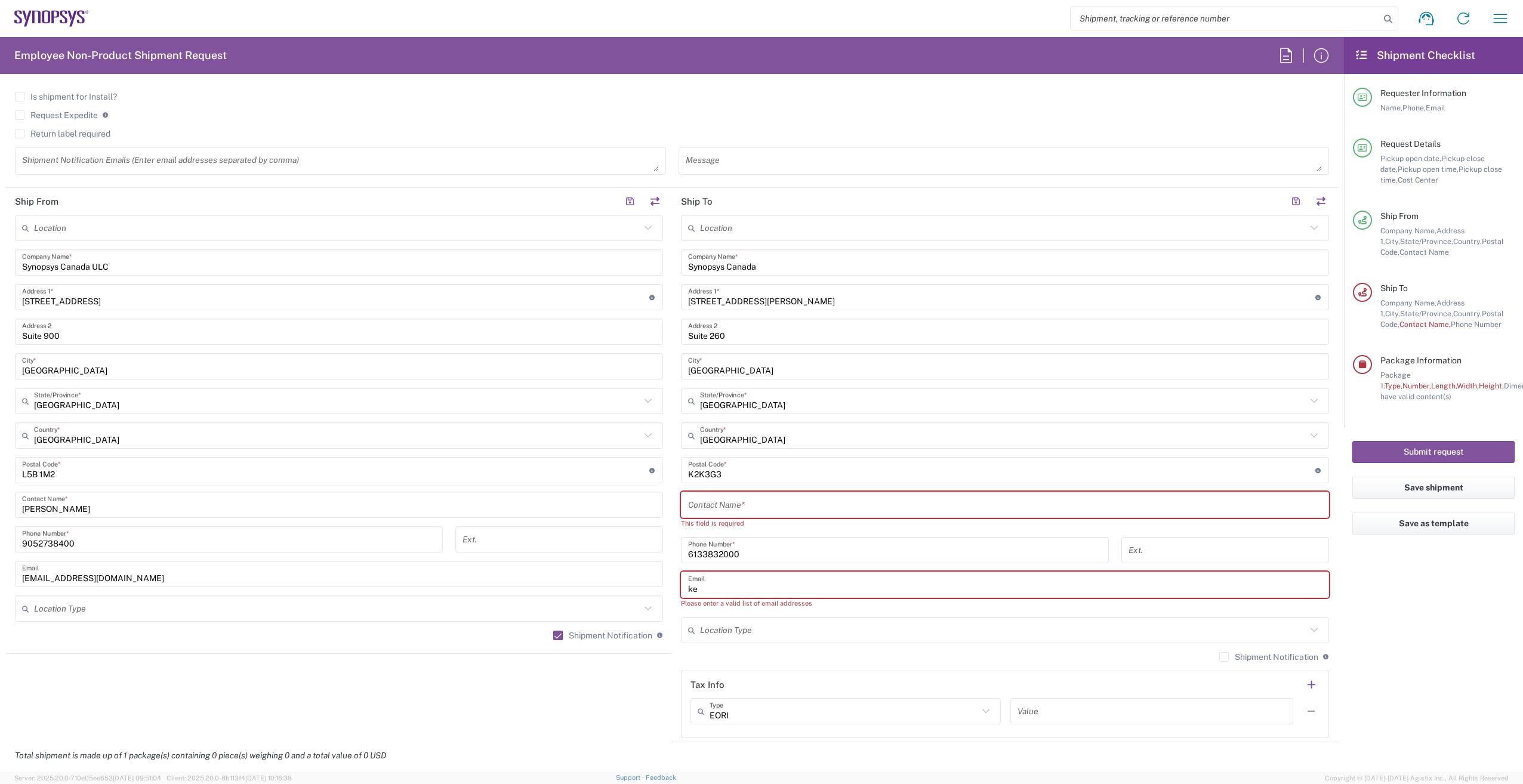
type input "k"
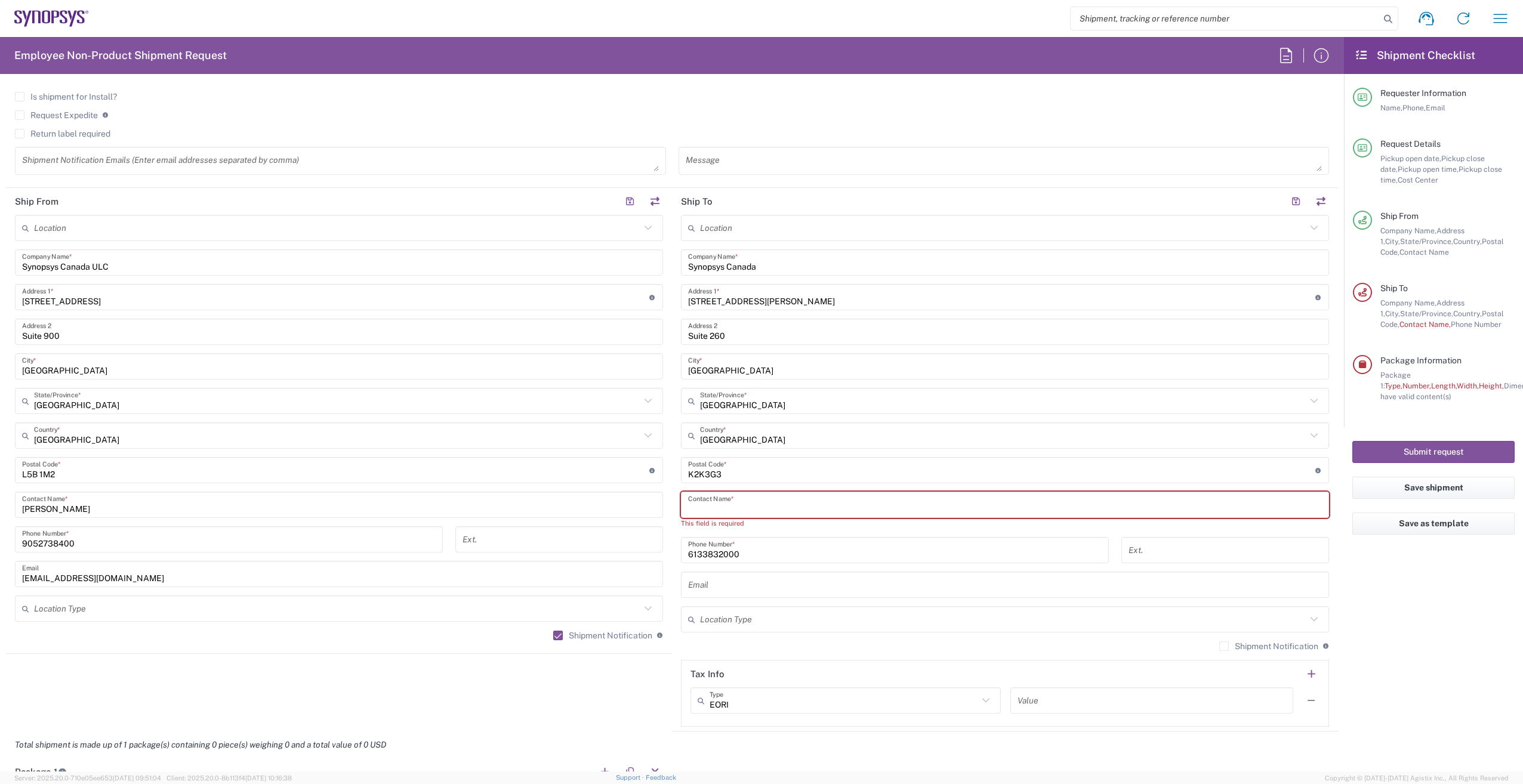
click at [737, 500] on input "text" at bounding box center [1005, 504] width 634 height 21
paste input "[PERSON_NAME] <[PERSON_NAME][EMAIL_ADDRESS][DOMAIN_NAME]>"
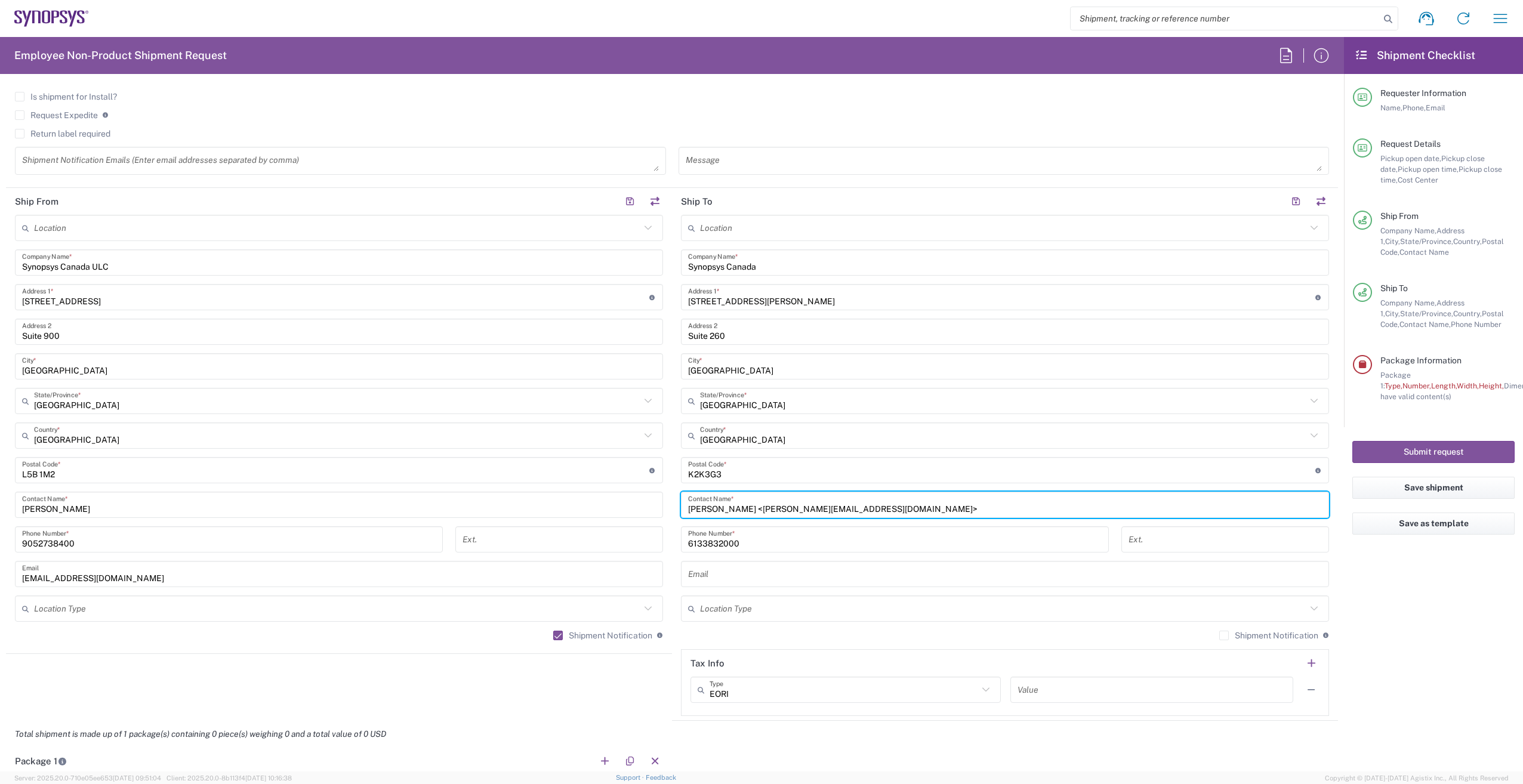
drag, startPoint x: 869, startPoint y: 509, endPoint x: 749, endPoint y: 510, distance: 120.0
click at [749, 510] on input "[PERSON_NAME] <[PERSON_NAME][EMAIL_ADDRESS][DOMAIN_NAME]>" at bounding box center [1005, 504] width 634 height 21
type input "[PERSON_NAME]"
click at [723, 572] on input "text" at bounding box center [1005, 574] width 634 height 21
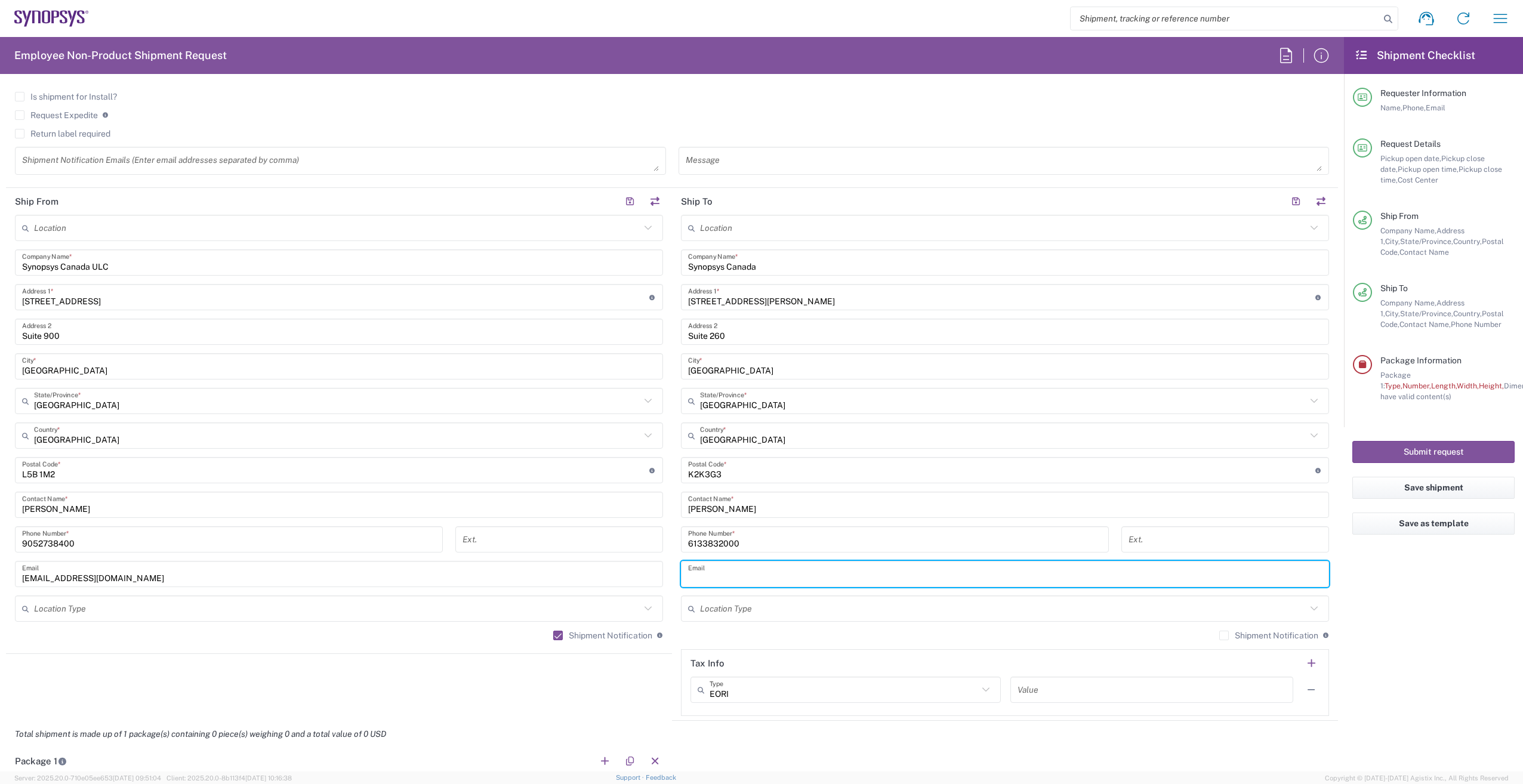
paste input "[PERSON_NAME] <[PERSON_NAME][EMAIL_ADDRESS][DOMAIN_NAME]>"
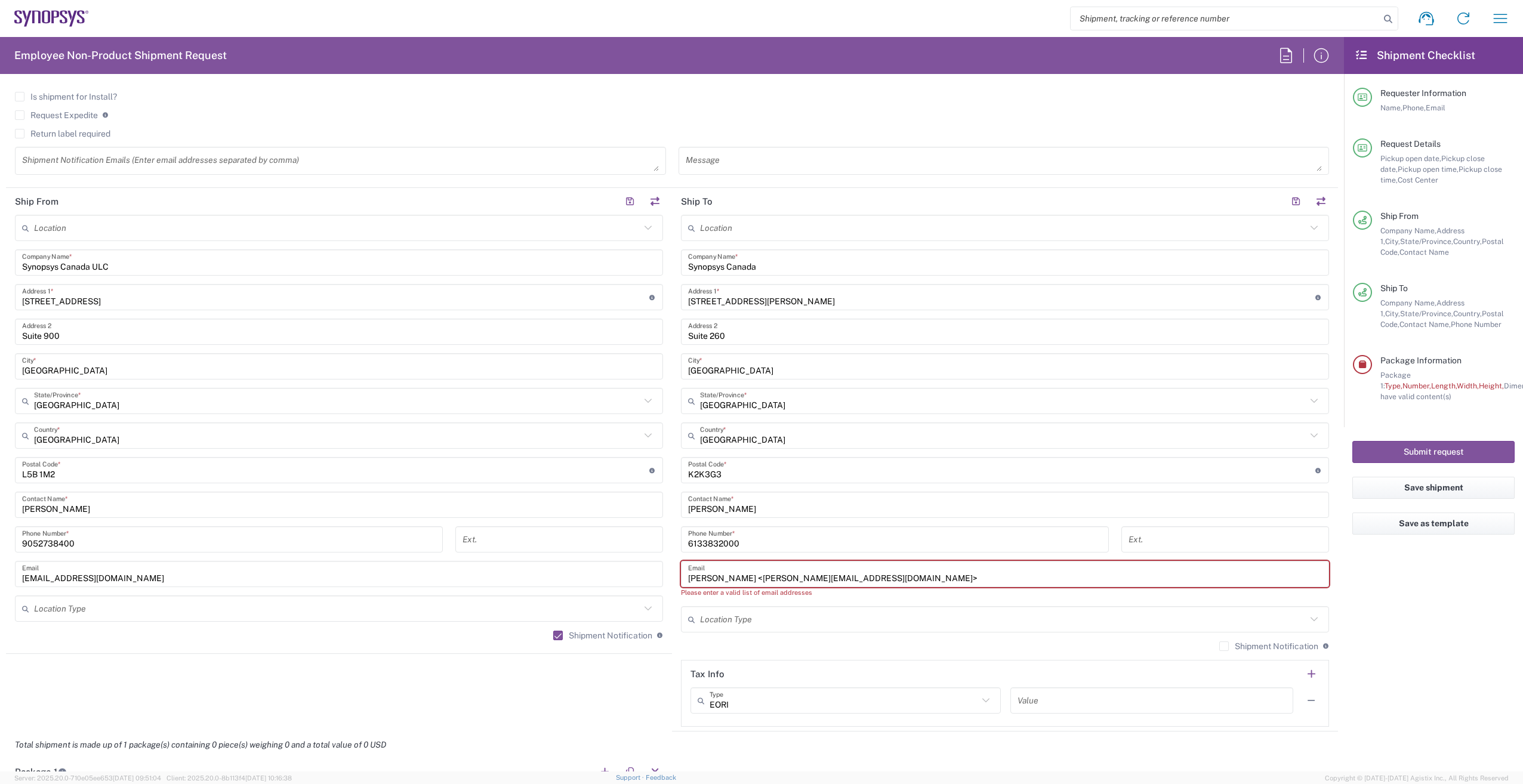
drag, startPoint x: 754, startPoint y: 576, endPoint x: 584, endPoint y: 585, distance: 170.2
click at [577, 585] on div "Ship From Location [GEOGRAPHIC_DATA] DE04 Agrate Brianza IT01 [GEOGRAPHIC_DATA]…" at bounding box center [672, 460] width 1332 height 543
click at [845, 575] on input "[EMAIL_ADDRESS][DOMAIN_NAME]>" at bounding box center [1005, 574] width 634 height 21
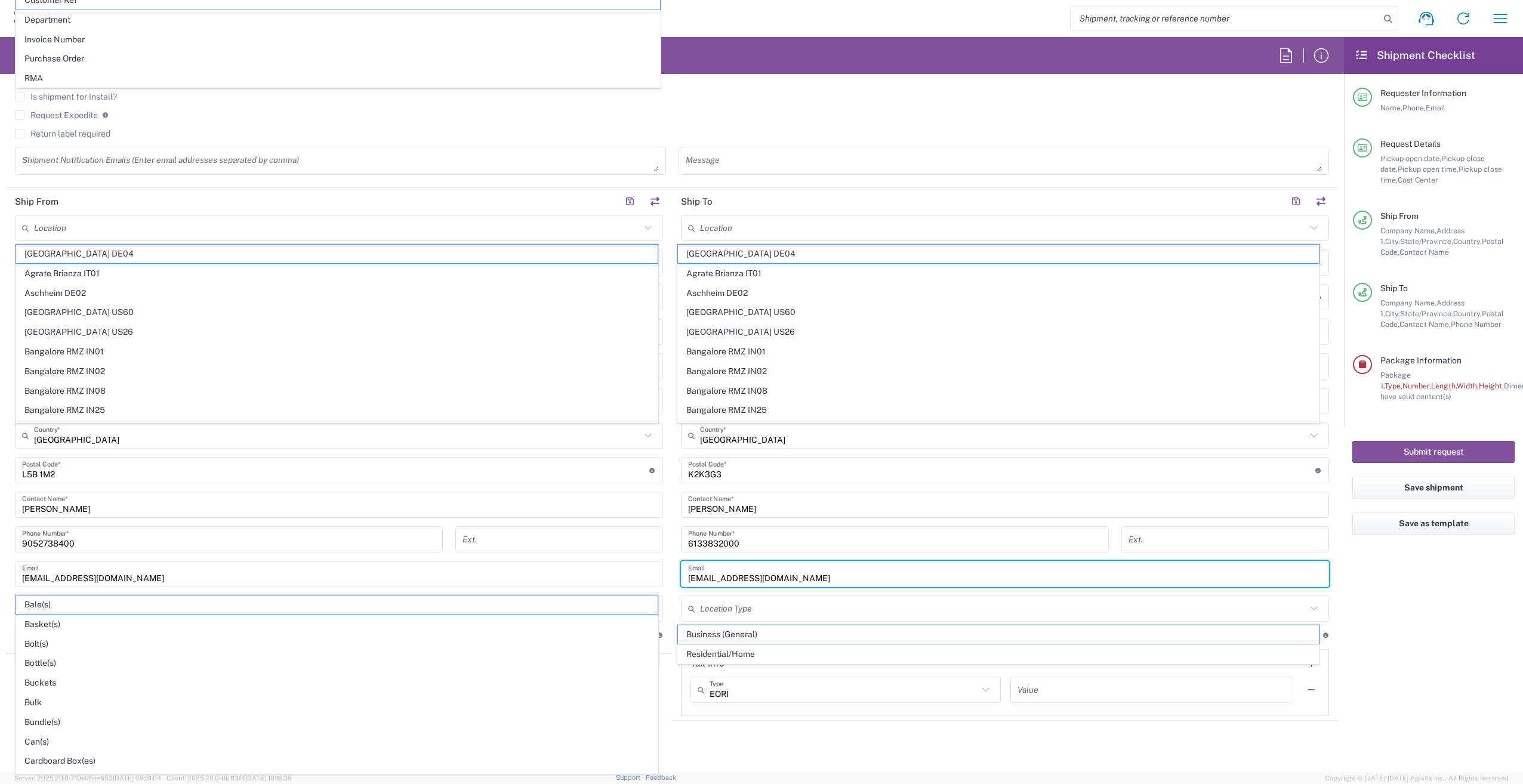
type input "[EMAIL_ADDRESS][DOMAIN_NAME]"
drag, startPoint x: 1457, startPoint y: 697, endPoint x: 1451, endPoint y: 698, distance: 6.1
click at [1455, 698] on agx-form-checklist "Shipment Checklist Requester Information Name, Phone, Email Request Details Pic…" at bounding box center [1433, 404] width 179 height 734
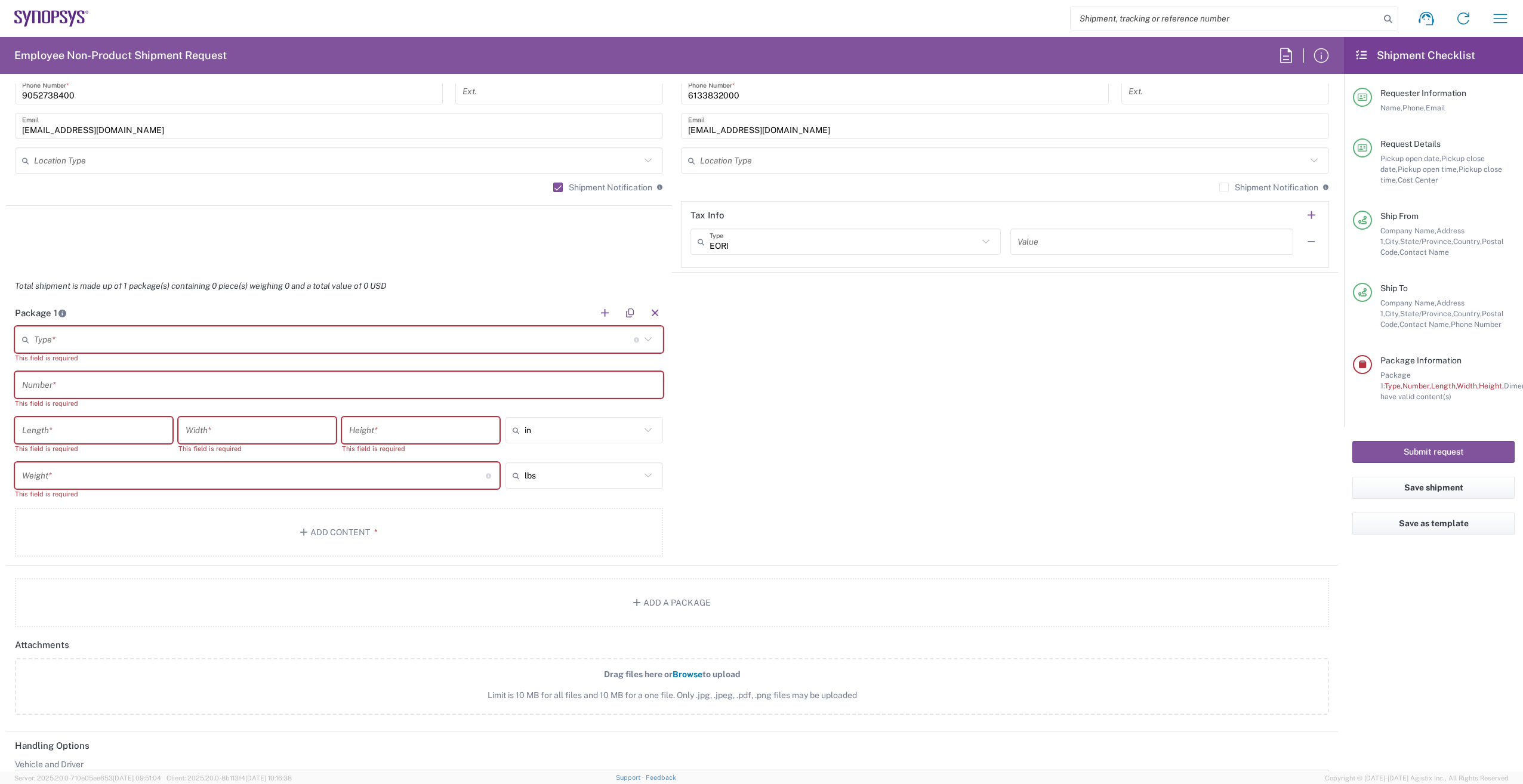
scroll to position [939, 0]
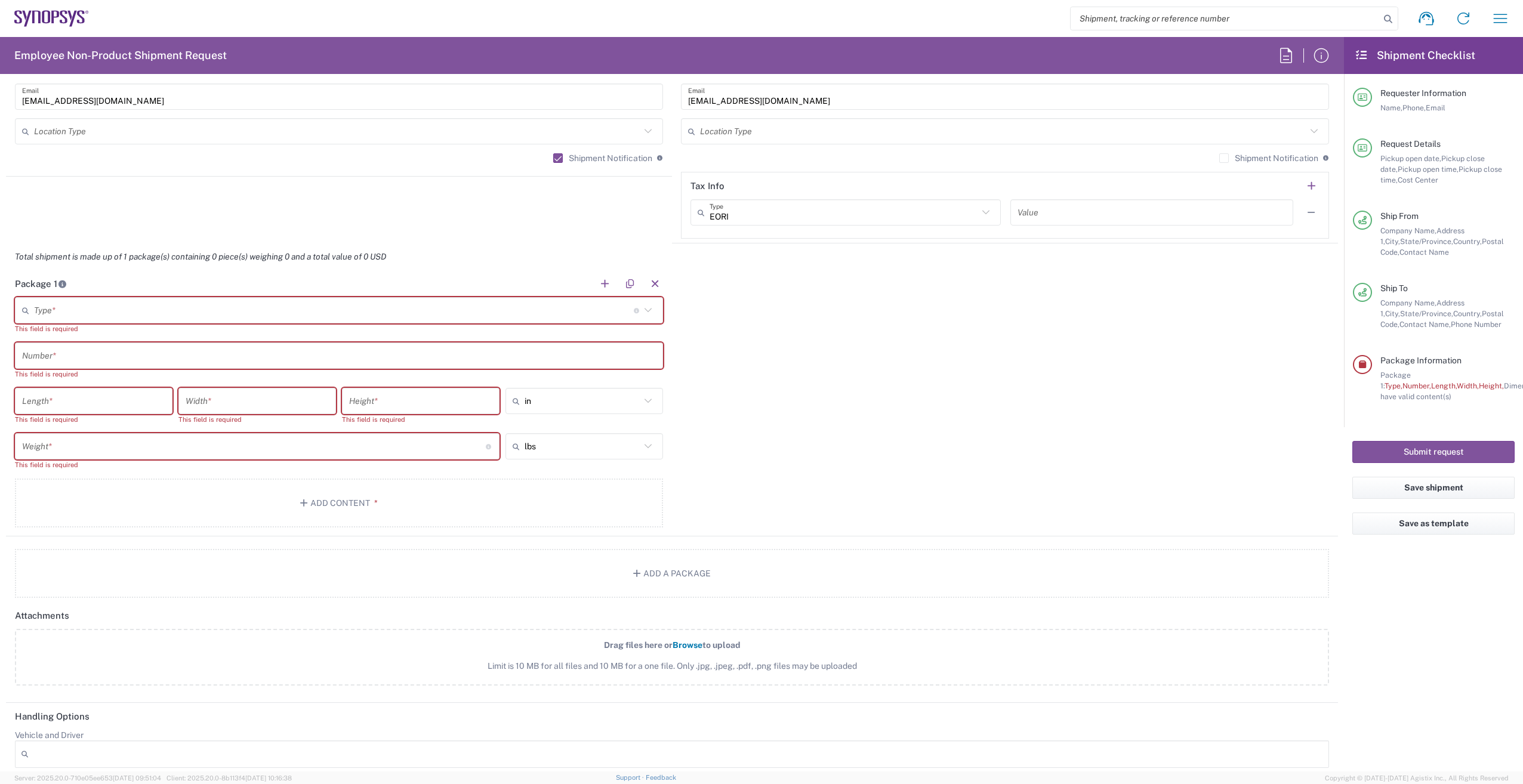
click at [64, 308] on input "text" at bounding box center [334, 311] width 599 height 21
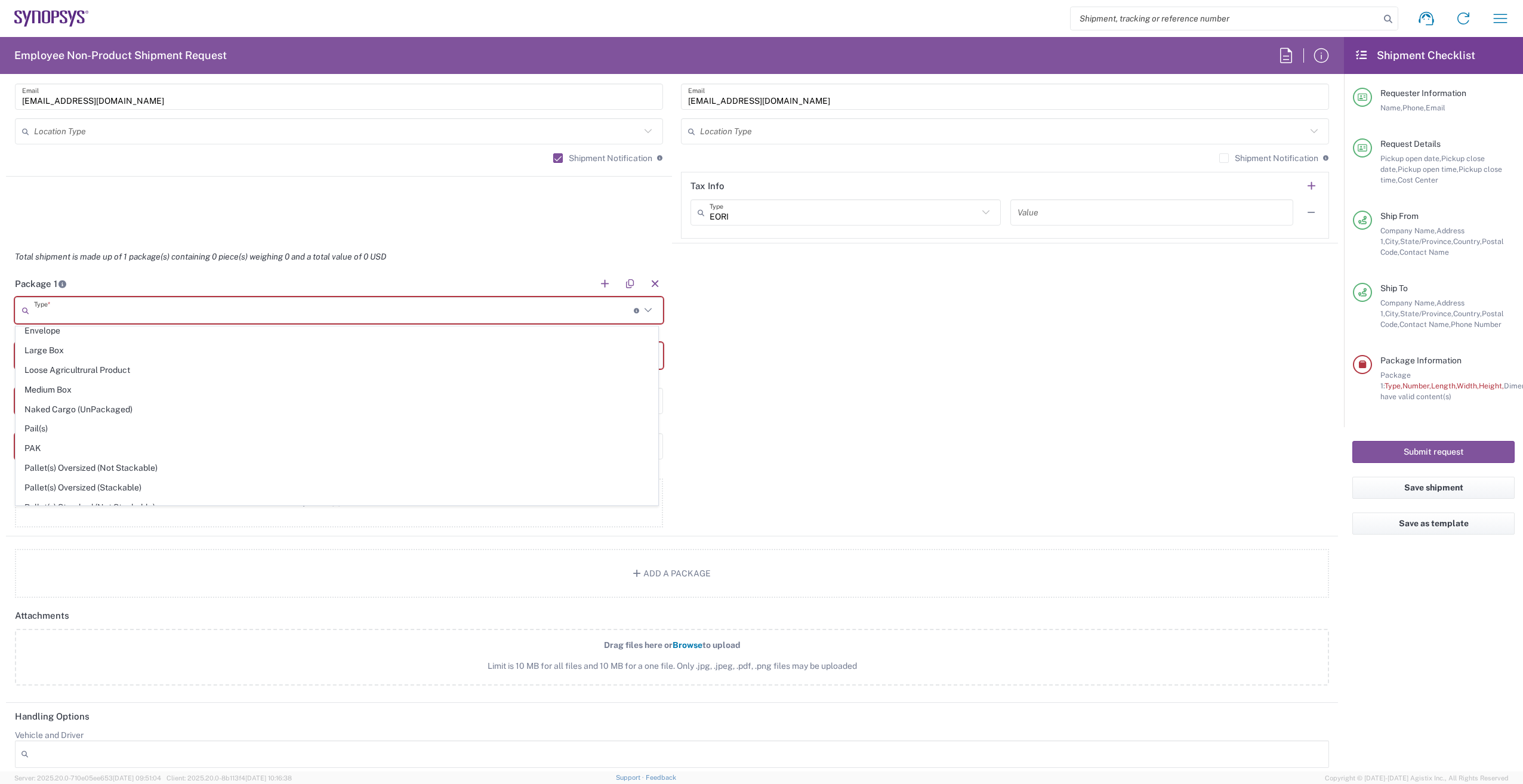
scroll to position [358, 0]
click at [115, 389] on span "Medium Box" at bounding box center [337, 389] width 642 height 18
type input "Medium Box"
type input "13"
type input "11.5"
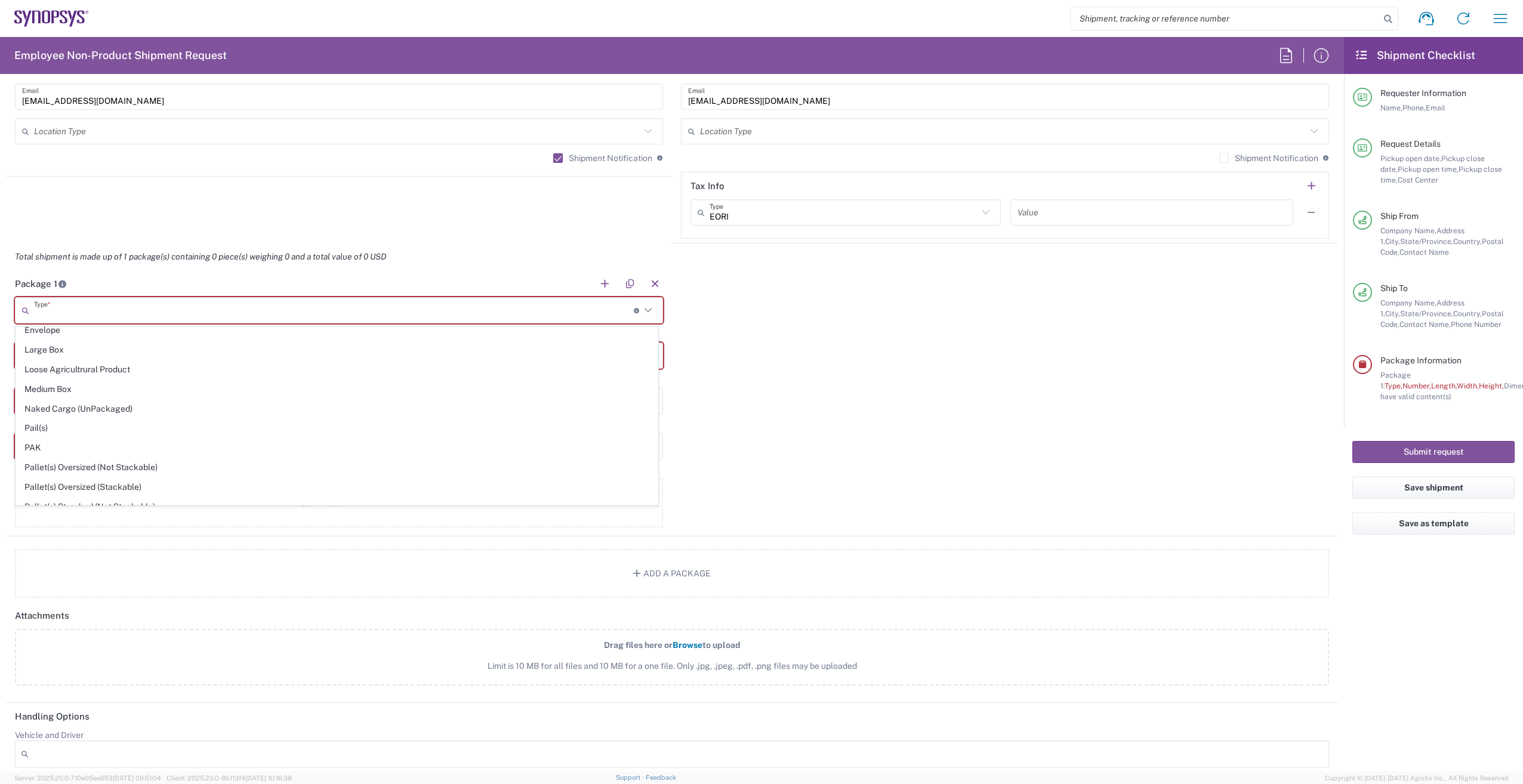
type input "2.5"
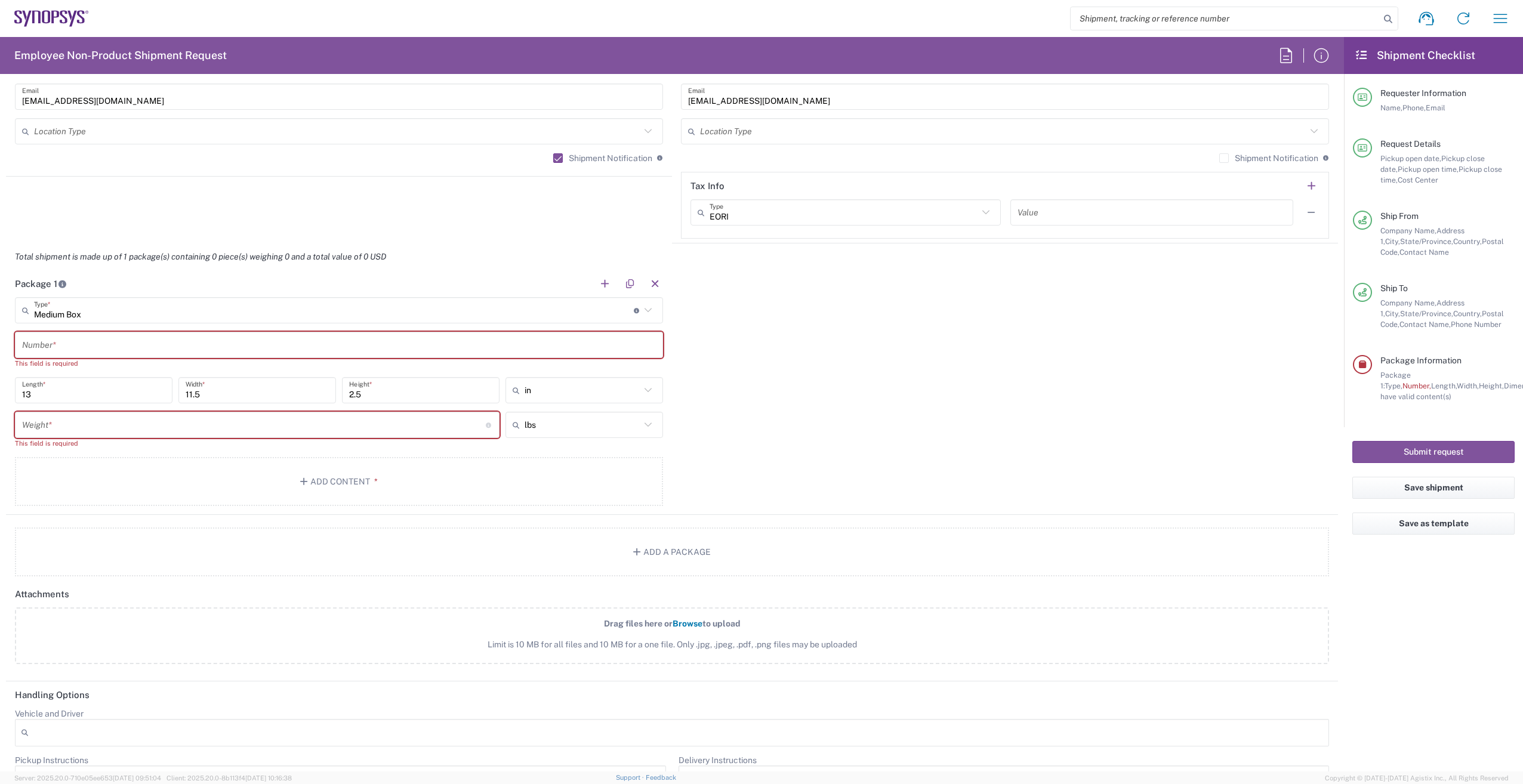
click at [640, 387] on icon at bounding box center [647, 390] width 15 height 15
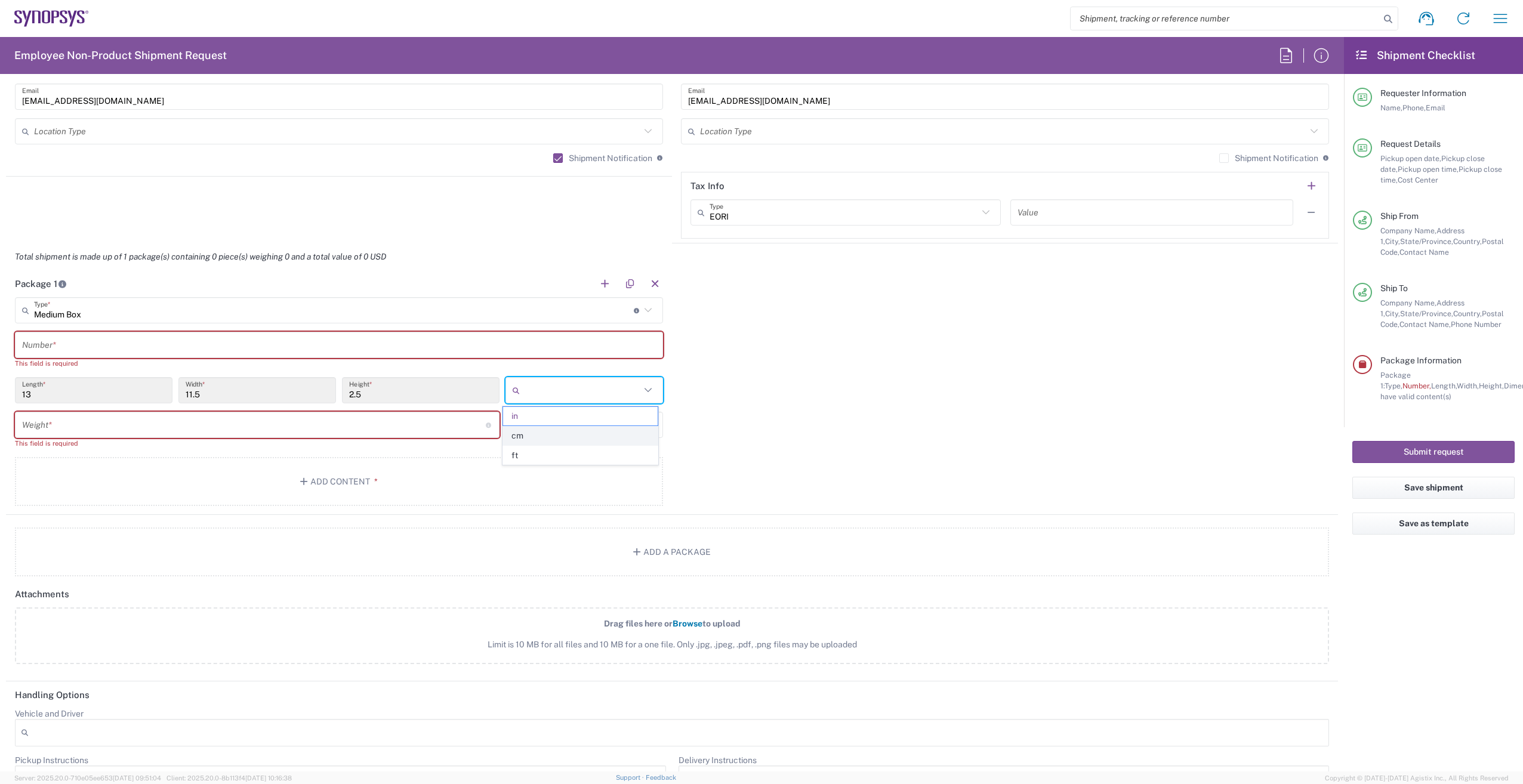
click at [575, 435] on span "cm" at bounding box center [580, 435] width 154 height 18
type input "33.02"
type input "29.21"
type input "6.35"
type input "cm"
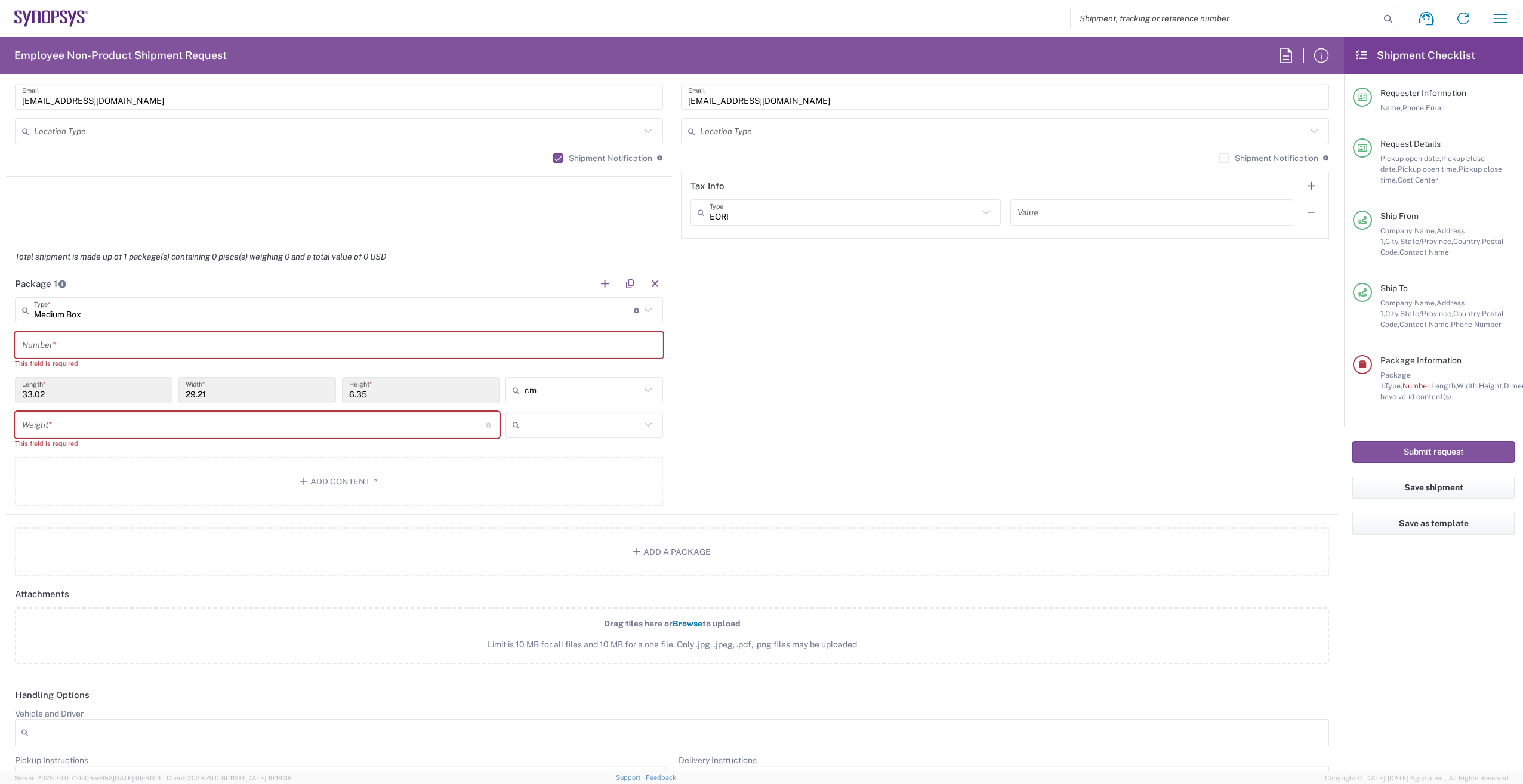
click at [636, 424] on input "text" at bounding box center [582, 425] width 116 height 19
click at [565, 468] on span "kgs" at bounding box center [580, 471] width 154 height 18
type input "kgs"
drag, startPoint x: 279, startPoint y: 418, endPoint x: 274, endPoint y: 423, distance: 7.1
click at [278, 419] on input "number" at bounding box center [254, 425] width 464 height 21
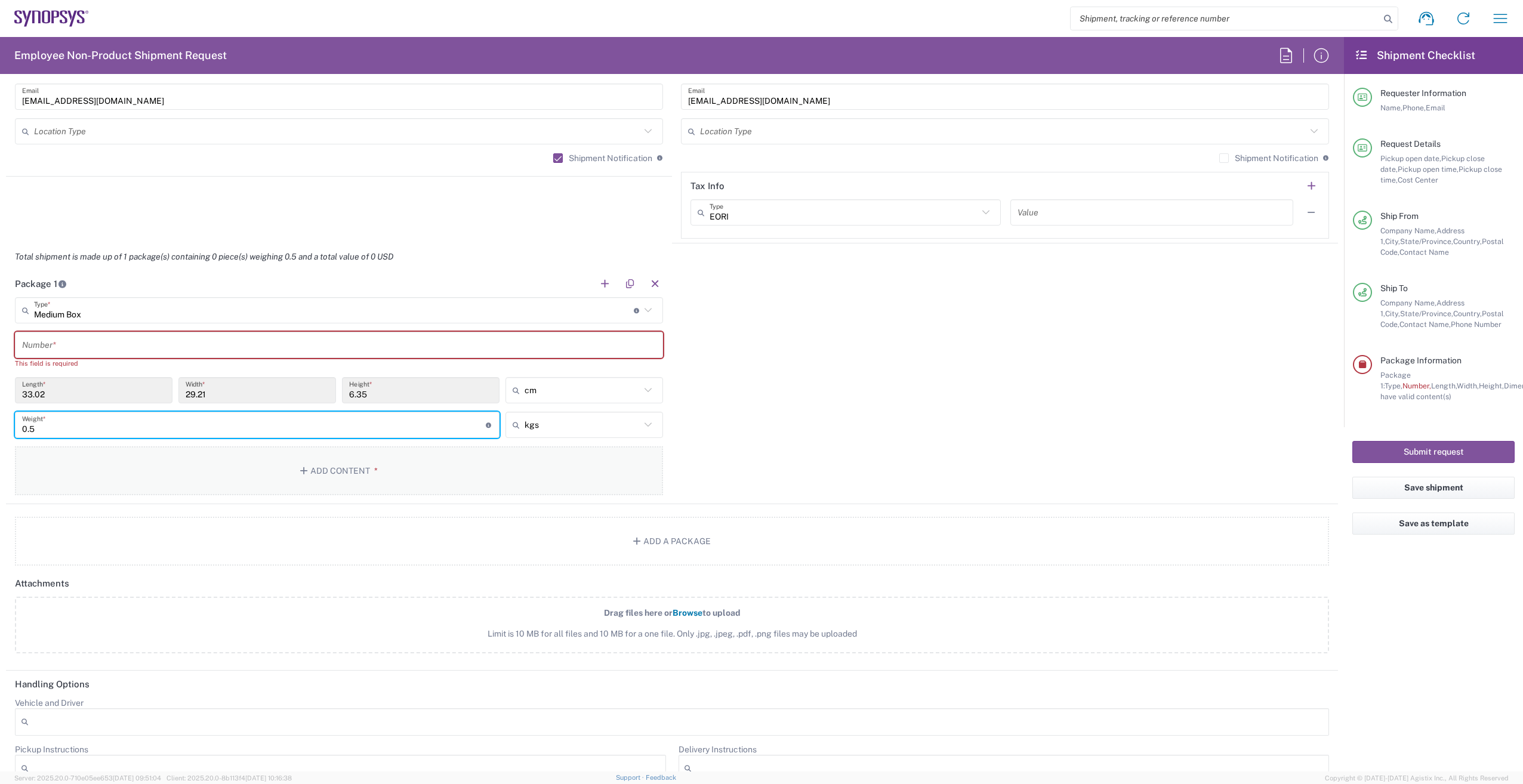
type input "0.5"
click at [349, 471] on button "Add Content *" at bounding box center [339, 471] width 648 height 49
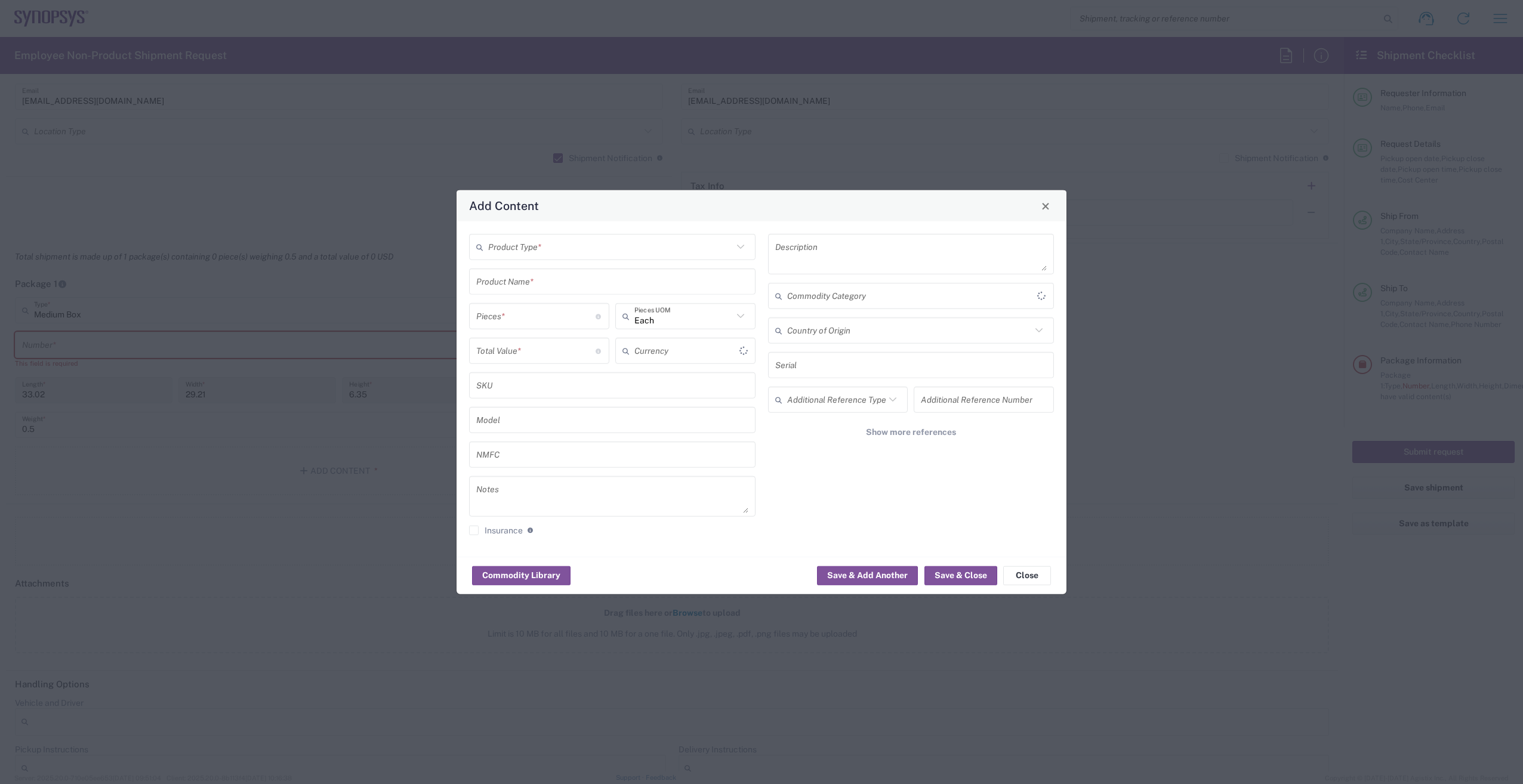
type input "US Dollar"
click at [573, 246] on input "text" at bounding box center [610, 246] width 244 height 21
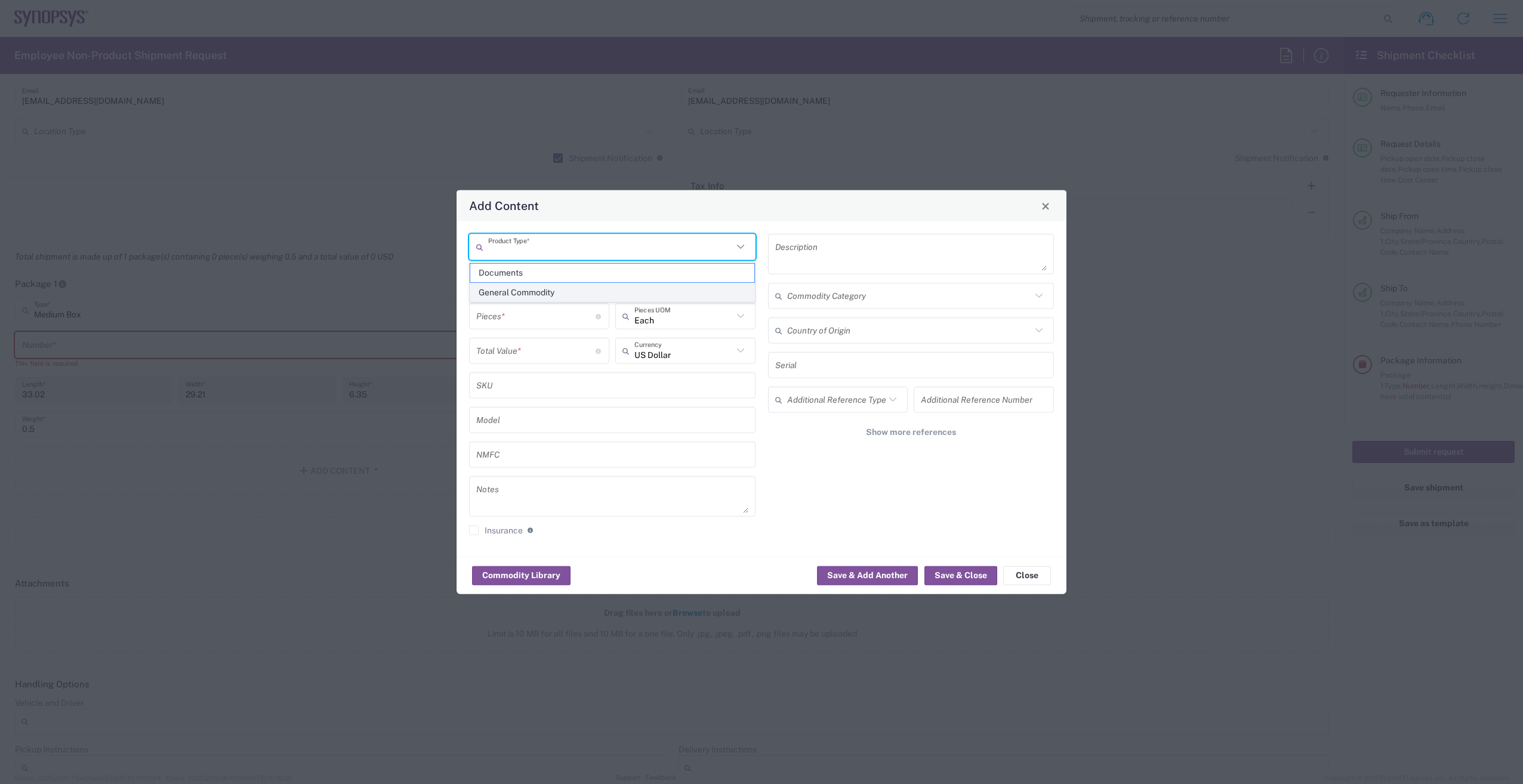
click at [545, 289] on span "General Commodity" at bounding box center [612, 292] width 284 height 18
type input "General Commodity"
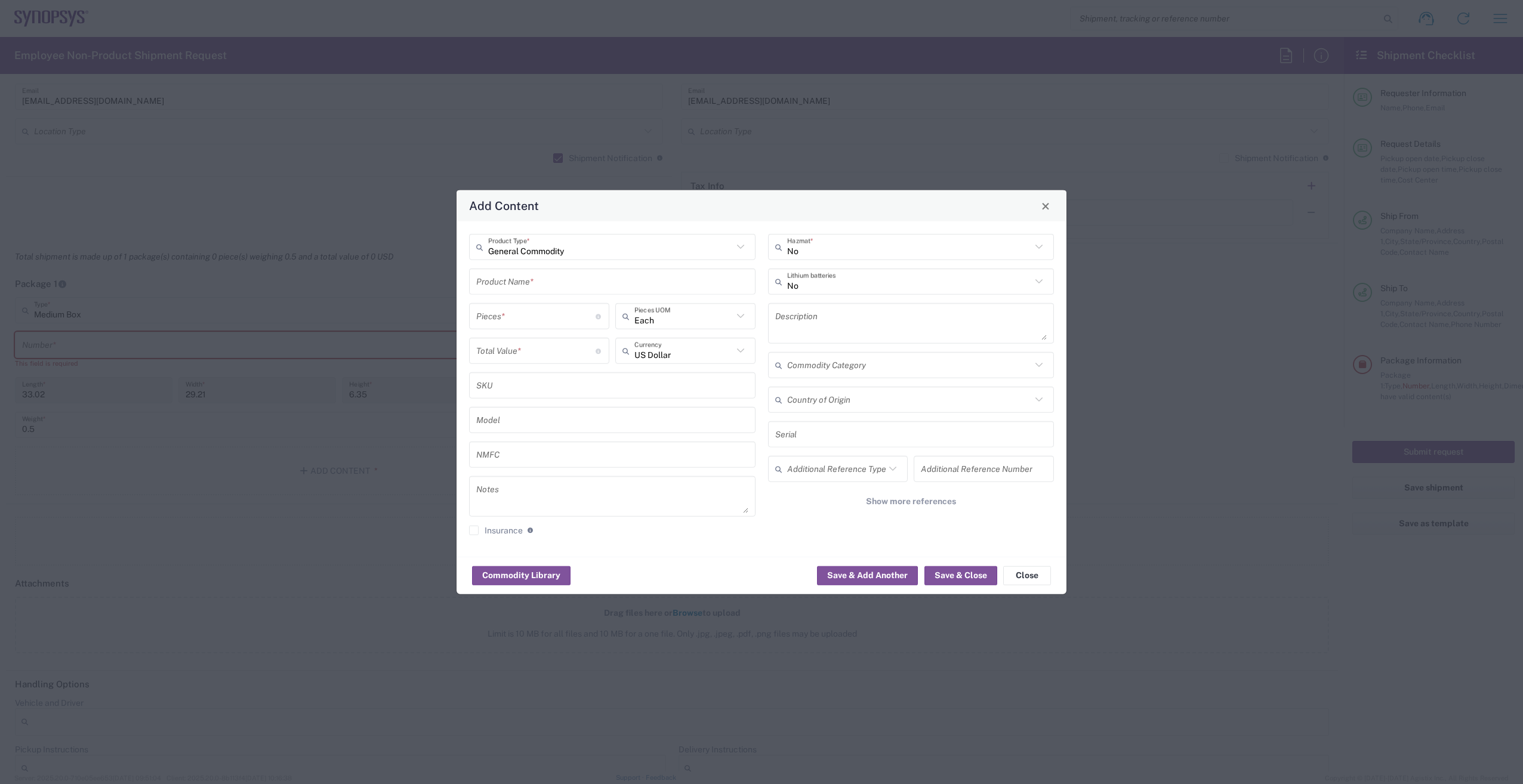
click at [539, 286] on input "text" at bounding box center [612, 281] width 273 height 21
type input "x566 test chip"
click at [546, 313] on input "number" at bounding box center [536, 315] width 120 height 21
type input "3"
click at [546, 351] on input "number" at bounding box center [536, 350] width 120 height 21
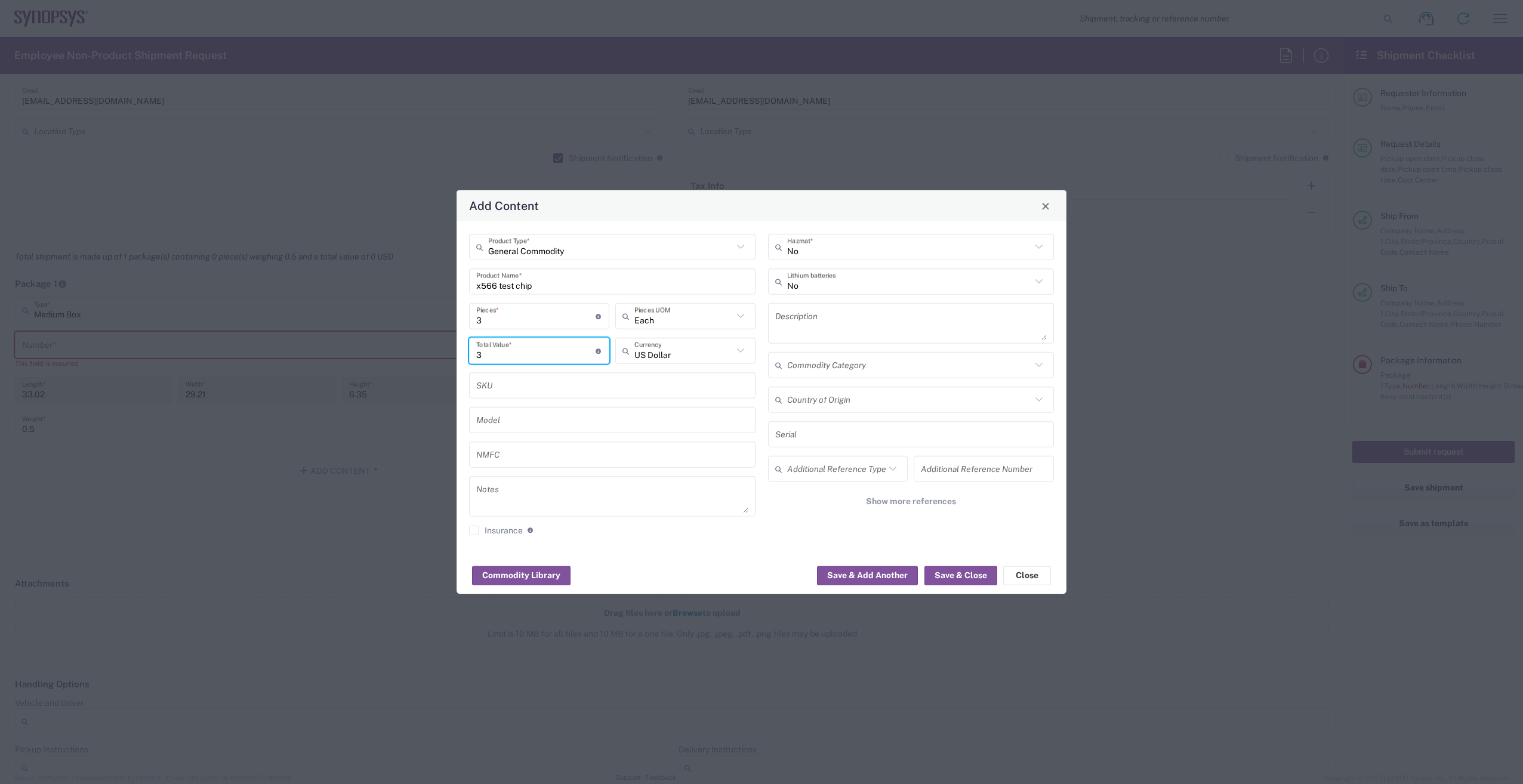
type input "3"
click at [1040, 400] on icon at bounding box center [1039, 399] width 7 height 5
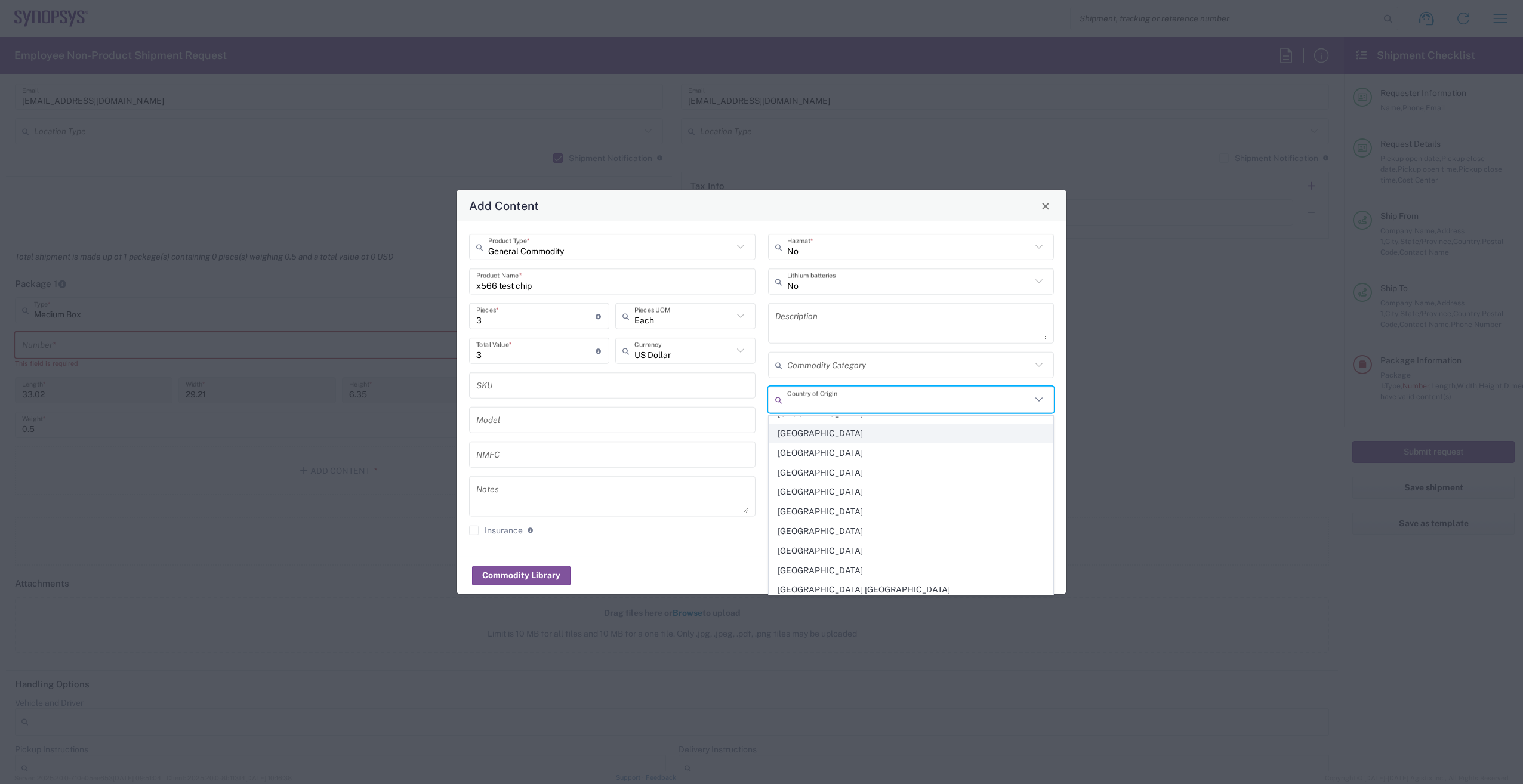
scroll to position [716, 0]
click at [870, 466] on span "[GEOGRAPHIC_DATA]" at bounding box center [912, 473] width 284 height 18
type input "[GEOGRAPHIC_DATA]"
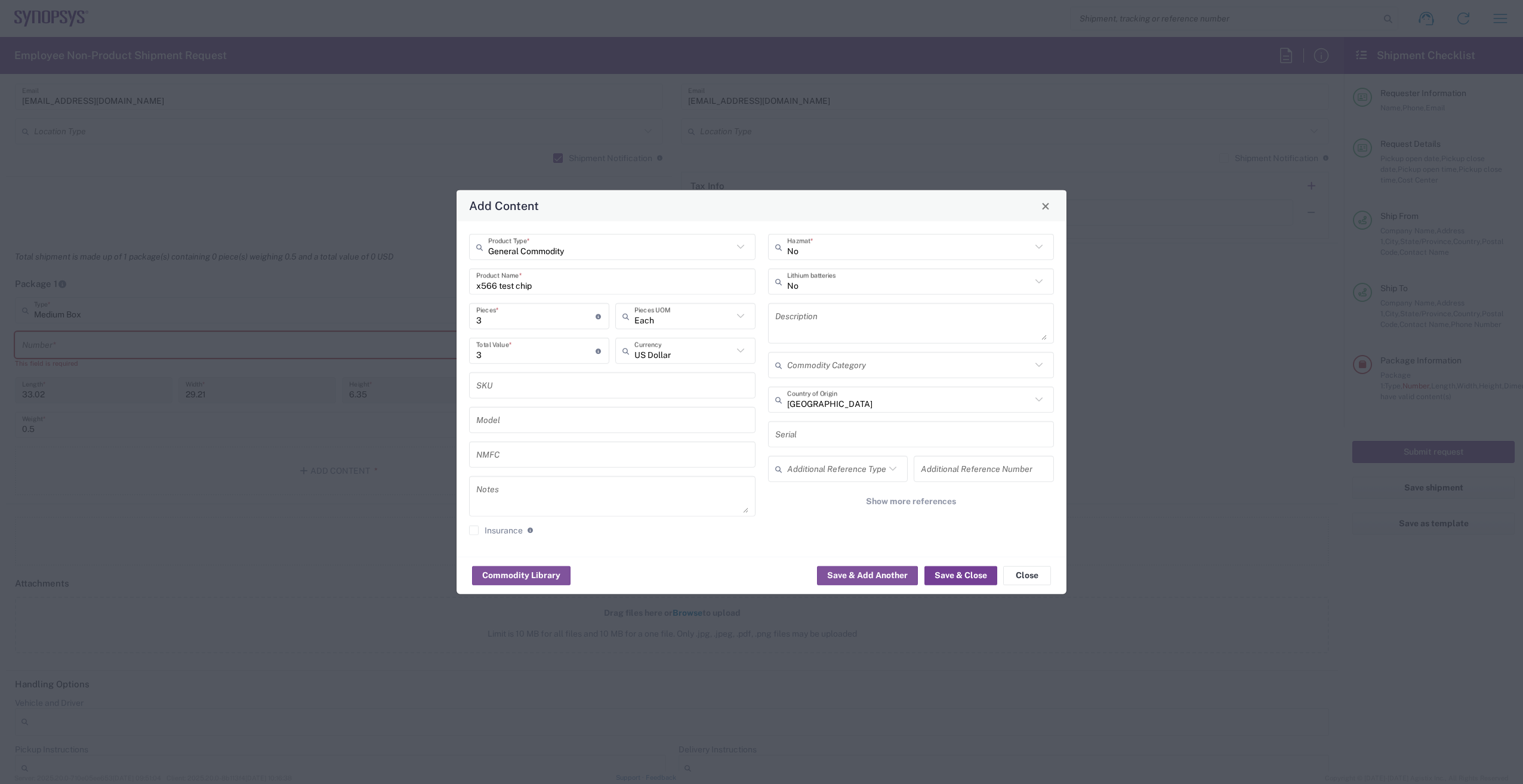
click at [947, 576] on button "Save & Close" at bounding box center [961, 575] width 72 height 19
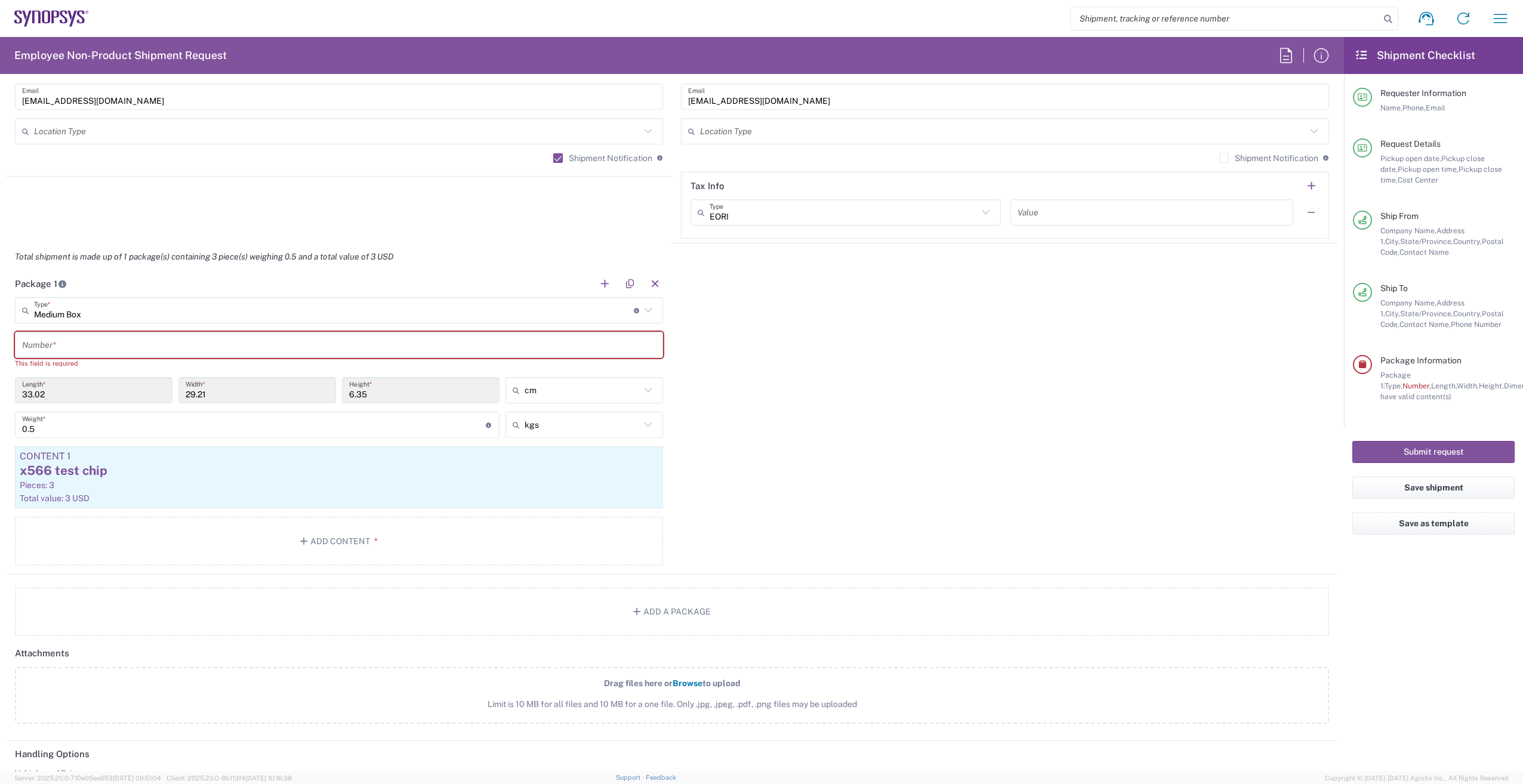
click at [192, 341] on input "text" at bounding box center [339, 345] width 634 height 21
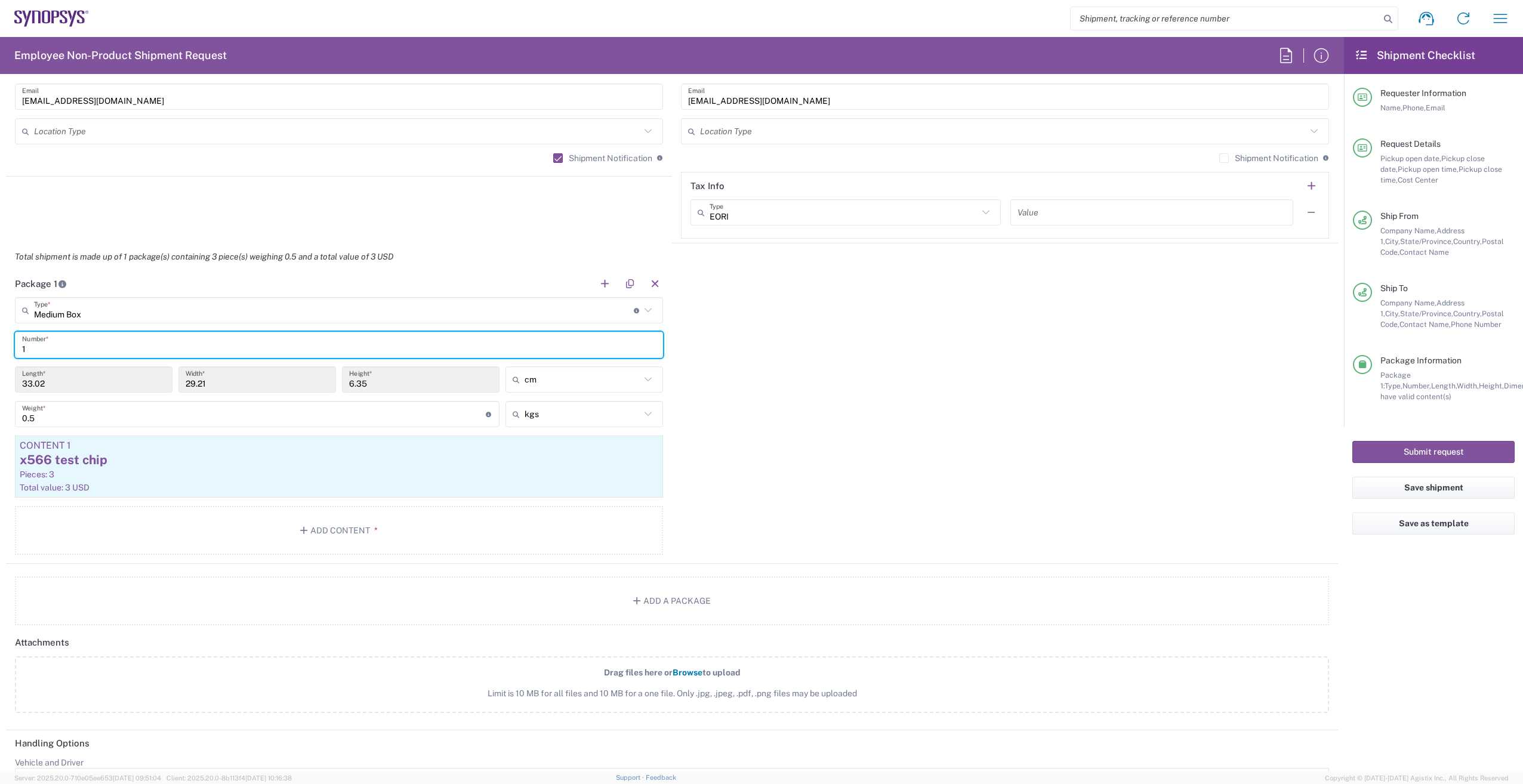
type input "1"
click at [1050, 436] on div "Package 1 Medium Box Type * Material used to package goods Bale(s) Basket(s) Bo…" at bounding box center [672, 417] width 1332 height 293
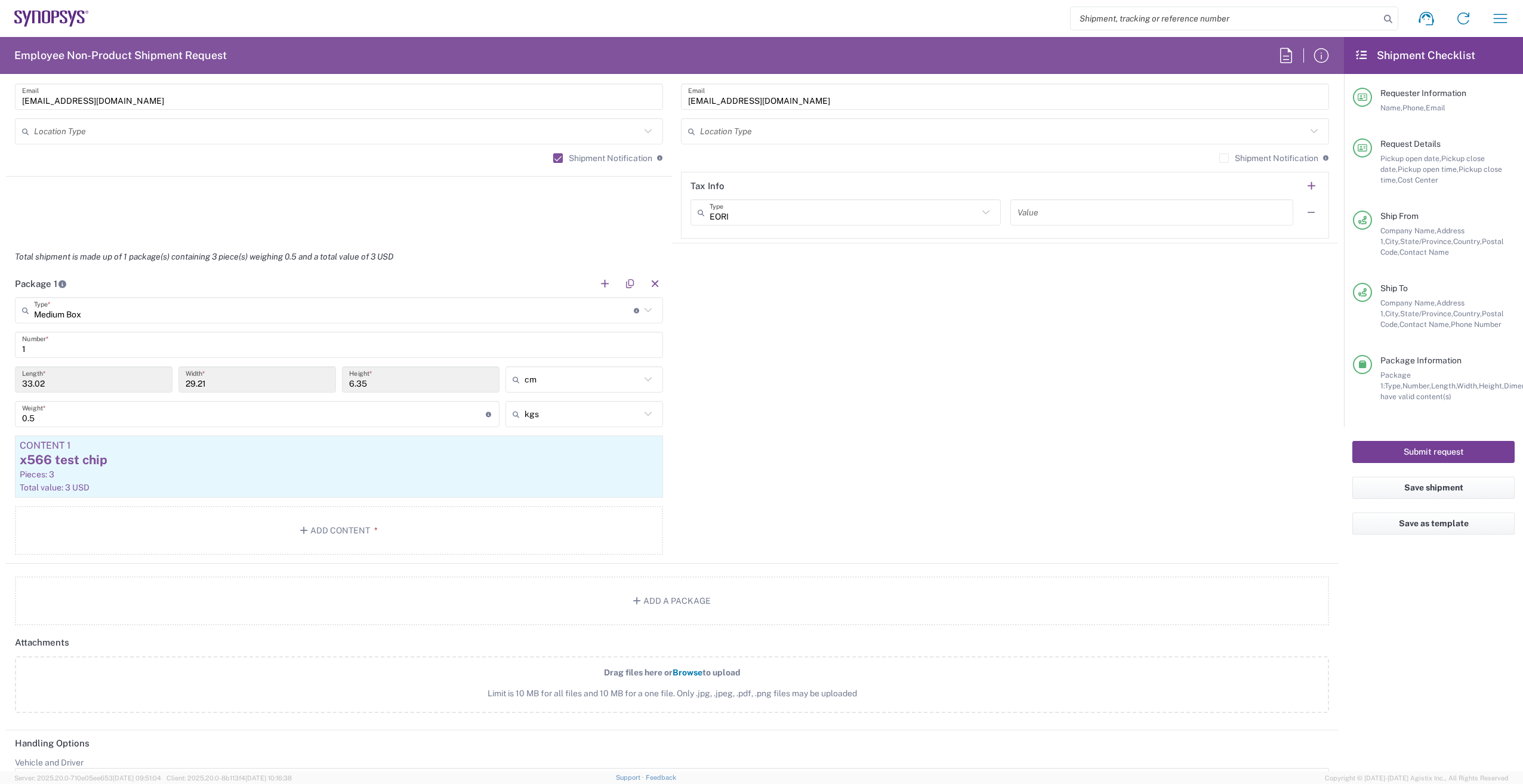
click at [1428, 450] on button "Submit request" at bounding box center [1433, 452] width 162 height 22
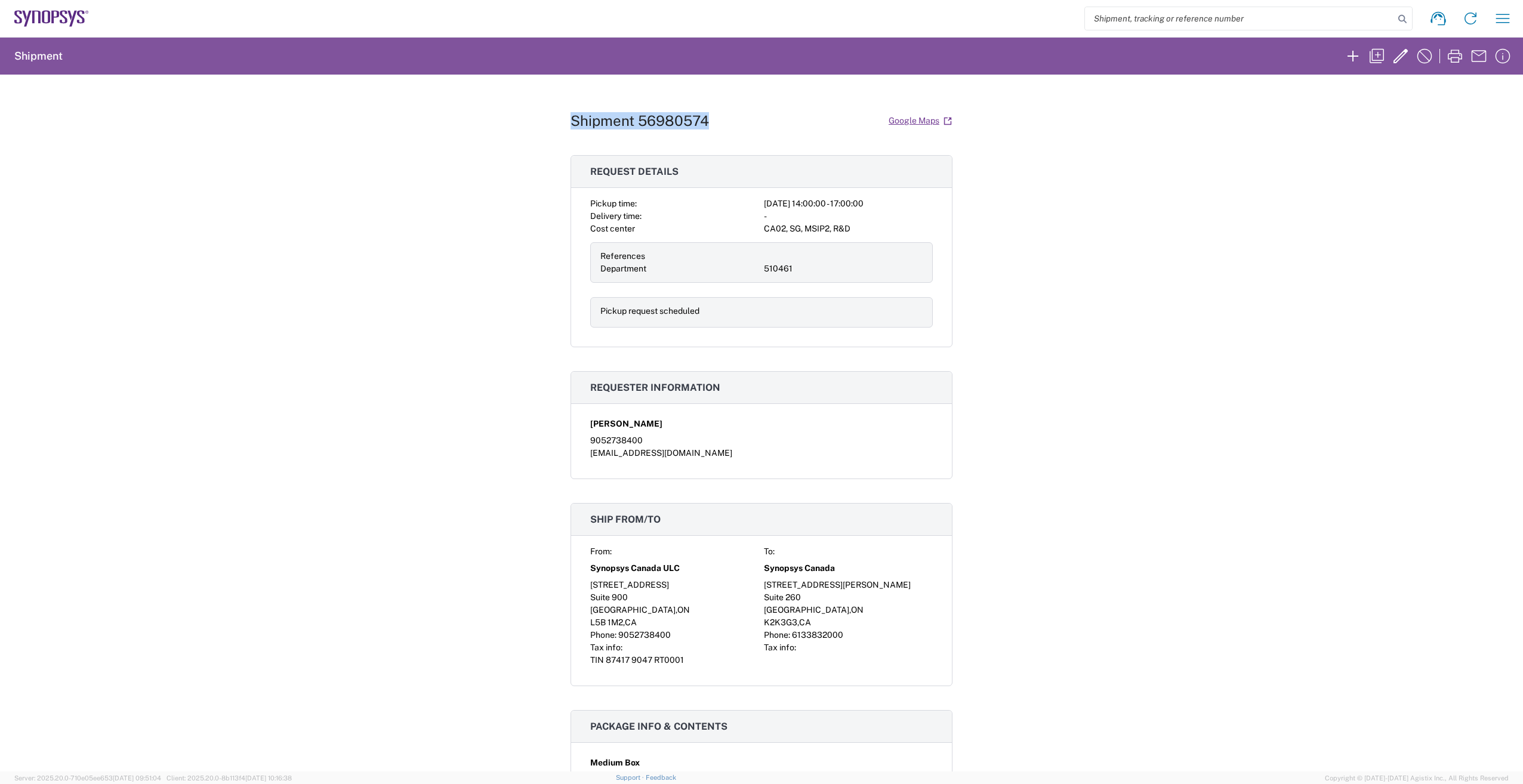
drag, startPoint x: 567, startPoint y: 115, endPoint x: 741, endPoint y: 120, distance: 174.1
click at [741, 120] on div "Shipment 56980574 Google Maps" at bounding box center [762, 120] width 382 height 21
copy h1 "Shipment 56980574"
click at [1255, 285] on div "Shipment 56980574 Google Maps Request details Pickup time: [DATE] 14:00:00 - 17…" at bounding box center [762, 423] width 1523 height 697
